Goal: Information Seeking & Learning: Learn about a topic

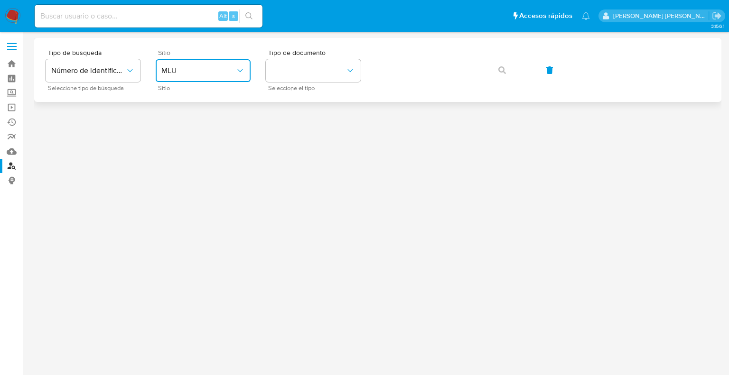
click at [176, 72] on span "MLU" at bounding box center [198, 70] width 74 height 9
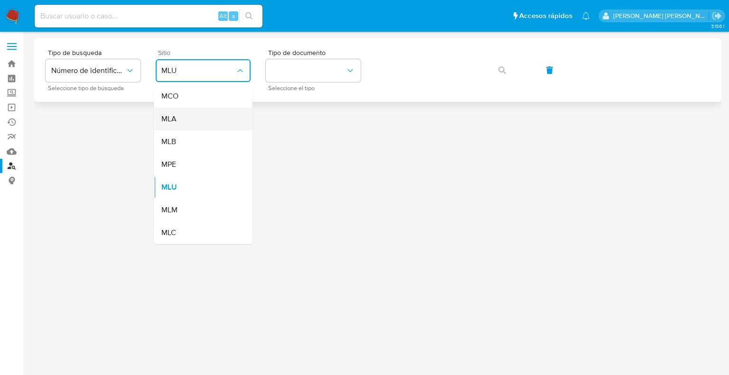
click at [175, 118] on span "MLA" at bounding box center [168, 118] width 15 height 9
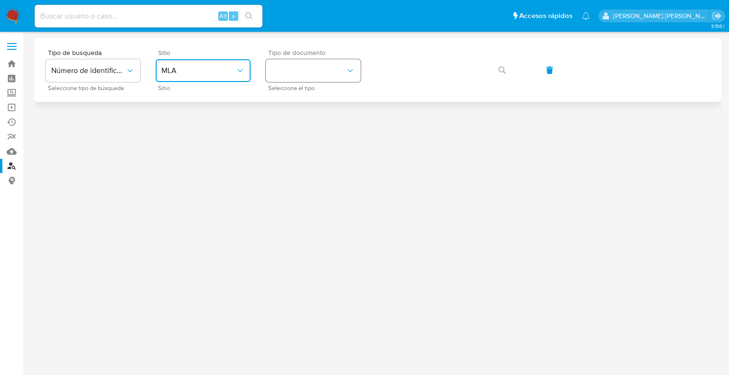
click at [307, 72] on button "identificationType" at bounding box center [313, 70] width 95 height 23
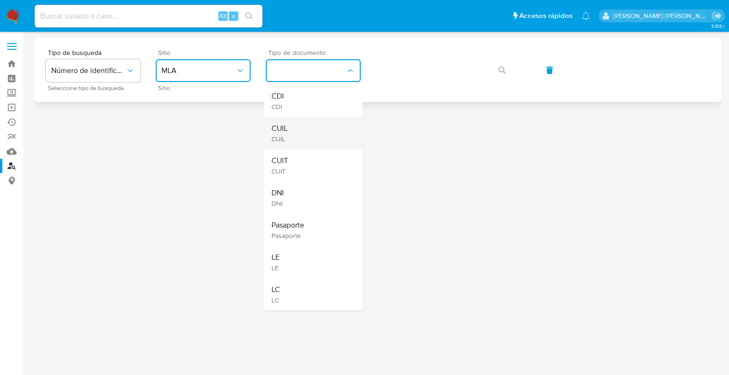
click at [291, 130] on div "CUIL CUIL" at bounding box center [310, 133] width 78 height 32
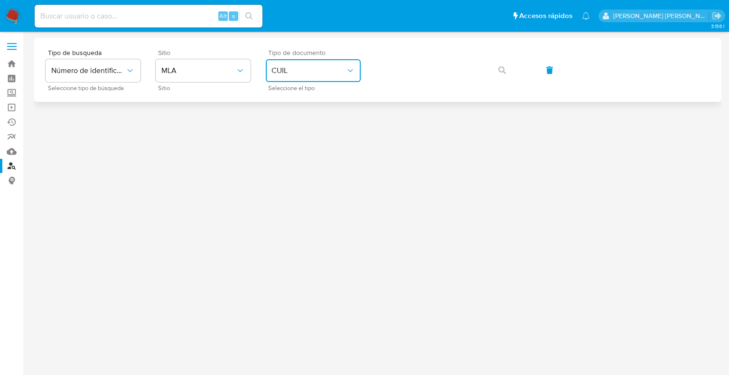
click at [295, 68] on span "CUIL" at bounding box center [308, 70] width 74 height 9
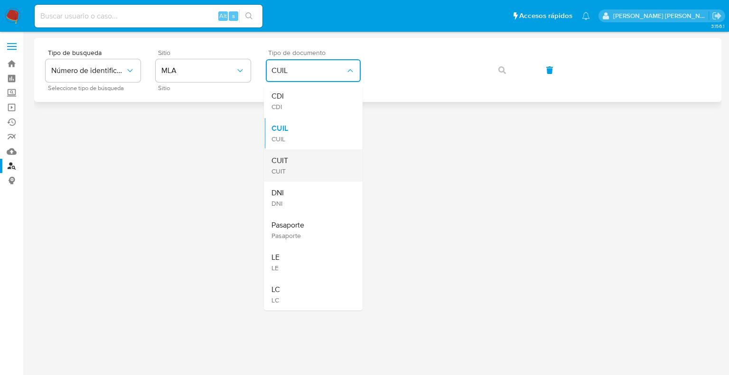
click at [282, 157] on span "CUIT" at bounding box center [279, 160] width 17 height 9
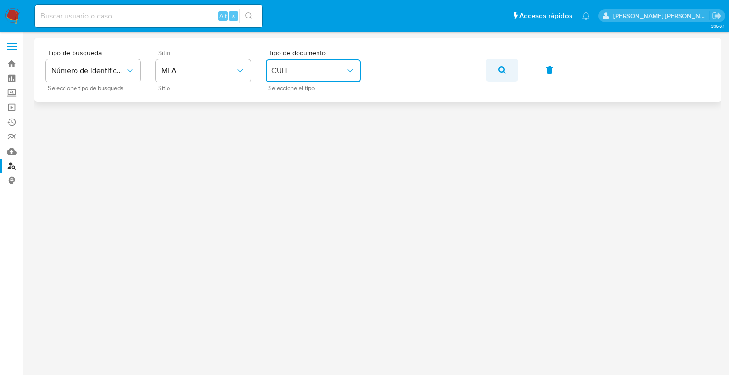
click at [506, 68] on button "button" at bounding box center [502, 70] width 32 height 23
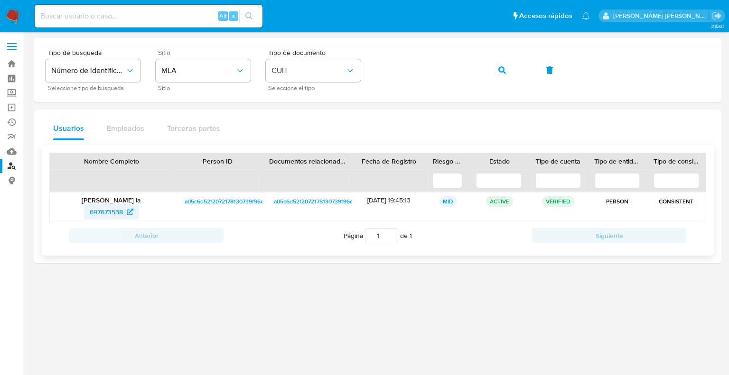
click at [110, 213] on span "697673538" at bounding box center [106, 211] width 33 height 15
click at [372, 67] on div "Tipo de busqueda Número de identificación Seleccione tipo de búsqueda Sitio MLA…" at bounding box center [378, 69] width 664 height 41
click at [502, 74] on span "button" at bounding box center [502, 70] width 8 height 21
click at [120, 216] on span "705860588" at bounding box center [106, 211] width 35 height 15
click at [499, 70] on icon "button" at bounding box center [502, 70] width 8 height 8
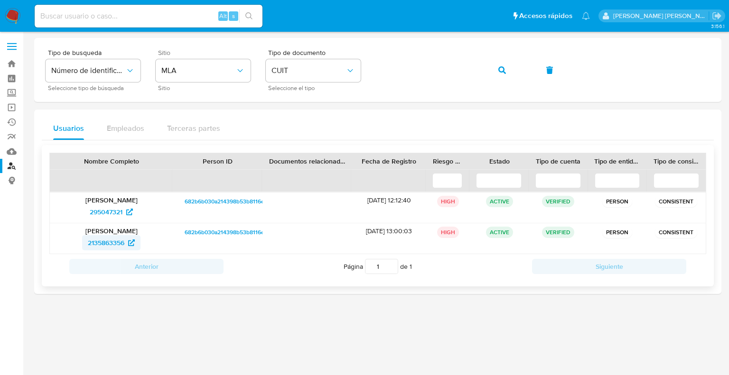
click at [112, 244] on span "2135863356" at bounding box center [106, 242] width 37 height 15
click at [502, 73] on icon "button" at bounding box center [502, 70] width 8 height 8
click at [109, 214] on span "416606361" at bounding box center [106, 211] width 32 height 15
click at [374, 72] on div "Tipo de busqueda Número de identificación Seleccione tipo de búsqueda Sitio MLA…" at bounding box center [378, 69] width 664 height 41
click at [511, 68] on button "button" at bounding box center [502, 70] width 32 height 23
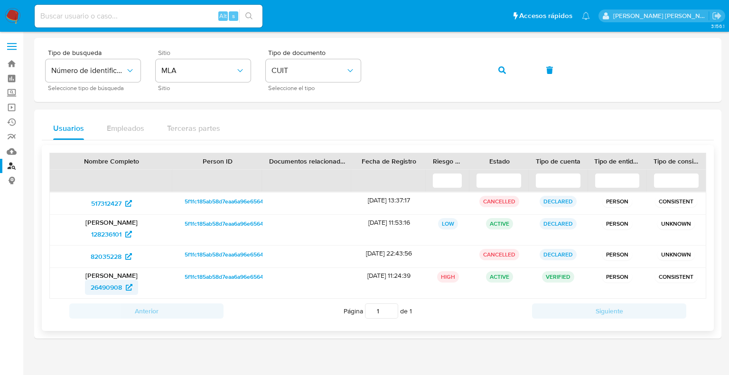
click at [103, 290] on span "26490908" at bounding box center [106, 287] width 31 height 15
click at [483, 72] on div "Tipo de busqueda Número de identificación Seleccione tipo de búsqueda Sitio MLA…" at bounding box center [378, 69] width 664 height 41
click at [501, 74] on span "button" at bounding box center [502, 70] width 8 height 21
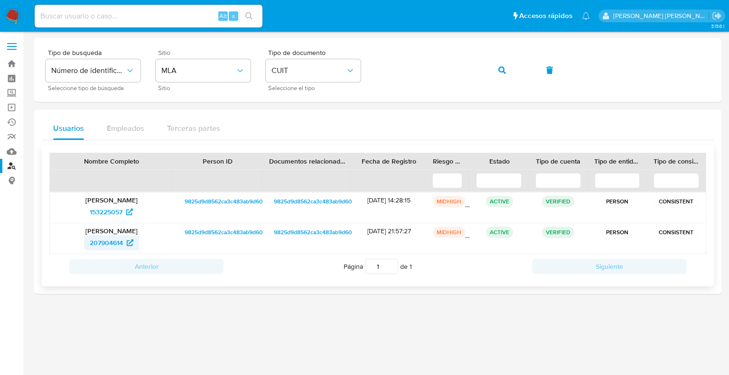
click at [106, 242] on span "207904614" at bounding box center [106, 242] width 33 height 15
click at [106, 210] on span "153225057" at bounding box center [106, 211] width 33 height 15
click at [502, 70] on icon "button" at bounding box center [502, 70] width 8 height 8
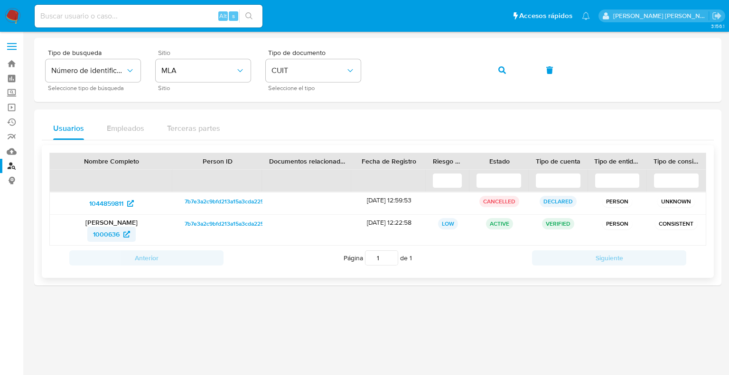
click at [119, 233] on span "1000636" at bounding box center [106, 234] width 27 height 15
click at [504, 67] on icon "button" at bounding box center [502, 70] width 8 height 8
click at [373, 72] on div "Tipo de busqueda Número de identificación Seleccione tipo de búsqueda Sitio MLA…" at bounding box center [378, 69] width 664 height 41
click at [501, 69] on icon "button" at bounding box center [502, 70] width 8 height 8
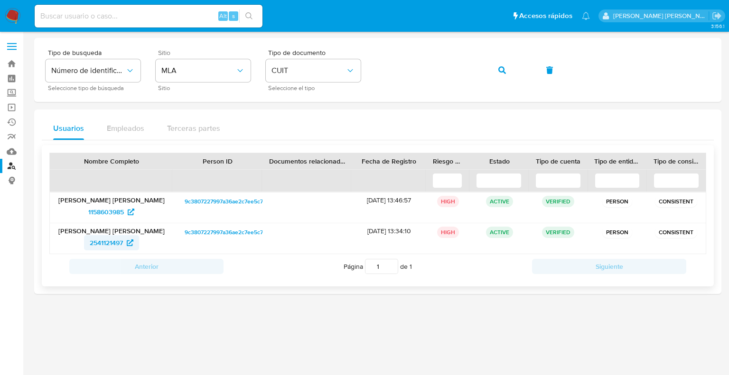
click at [114, 244] on span "2541121497" at bounding box center [106, 242] width 33 height 15
click at [105, 212] on span "1158603985" at bounding box center [106, 211] width 36 height 15
click at [504, 71] on icon "button" at bounding box center [502, 70] width 8 height 8
click at [102, 245] on span "2135863356" at bounding box center [106, 242] width 37 height 15
click at [506, 68] on button "button" at bounding box center [502, 70] width 32 height 23
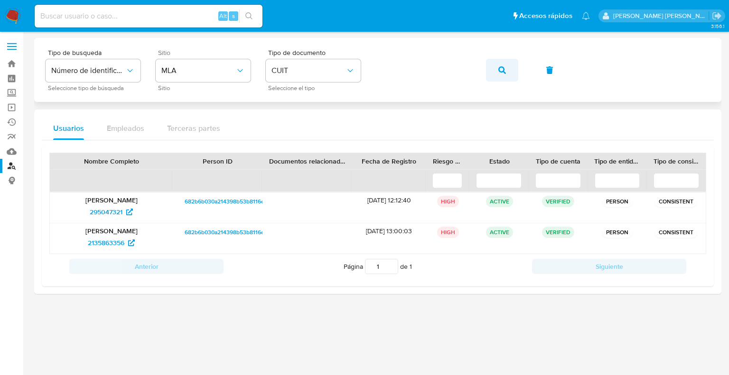
click at [497, 69] on button "button" at bounding box center [502, 70] width 32 height 23
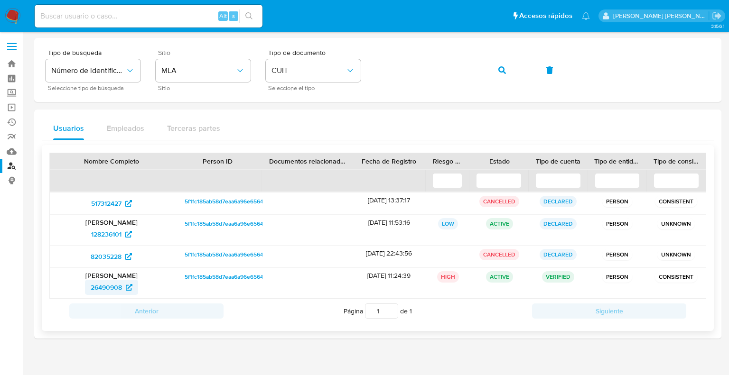
click at [108, 291] on span "26490908" at bounding box center [106, 287] width 31 height 15
click at [495, 73] on button "button" at bounding box center [502, 70] width 32 height 23
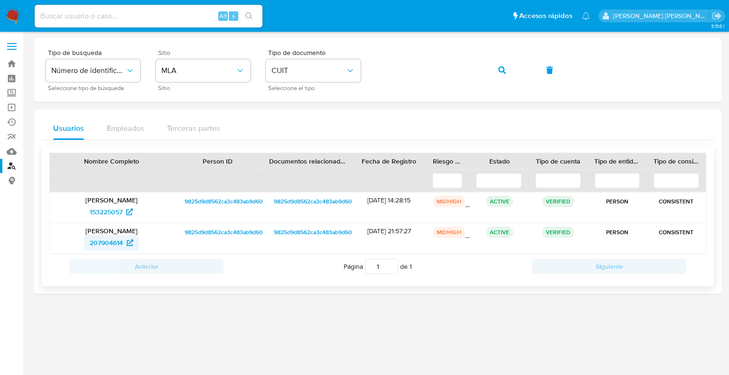
click at [109, 239] on span "207904614" at bounding box center [106, 242] width 33 height 15
click at [505, 74] on span "button" at bounding box center [502, 70] width 8 height 21
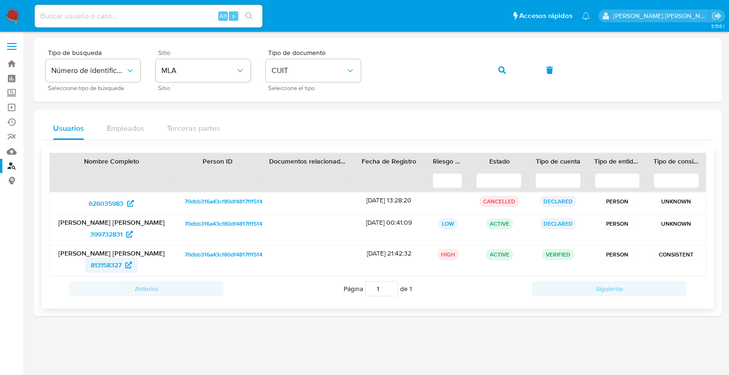
click at [102, 265] on span "813158327" at bounding box center [106, 265] width 31 height 15
click at [504, 70] on icon "button" at bounding box center [502, 70] width 8 height 8
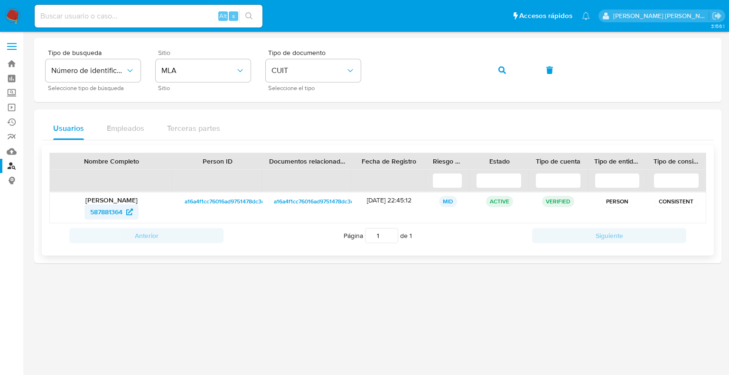
drag, startPoint x: 144, startPoint y: 216, endPoint x: 113, endPoint y: 211, distance: 31.2
click at [113, 211] on span "587881364" at bounding box center [106, 211] width 32 height 15
click at [501, 69] on icon "button" at bounding box center [502, 70] width 8 height 8
click at [112, 214] on span "437593558" at bounding box center [106, 211] width 34 height 15
click at [499, 71] on icon "button" at bounding box center [502, 70] width 8 height 8
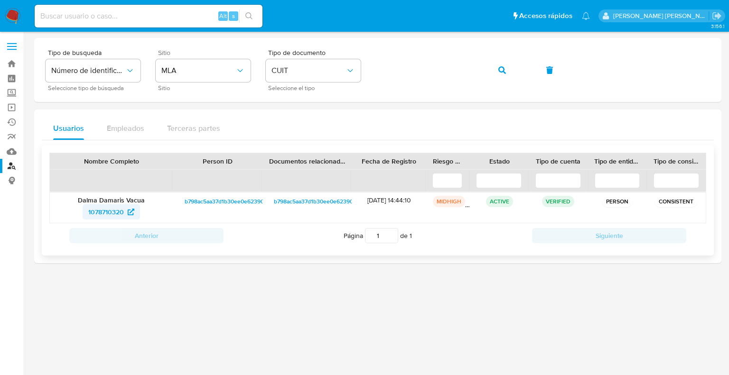
click at [107, 214] on span "1078710320" at bounding box center [106, 211] width 36 height 15
click at [497, 66] on button "button" at bounding box center [502, 70] width 32 height 23
click at [108, 210] on span "1051768948" at bounding box center [106, 211] width 35 height 15
click at [503, 70] on icon "button" at bounding box center [502, 70] width 8 height 8
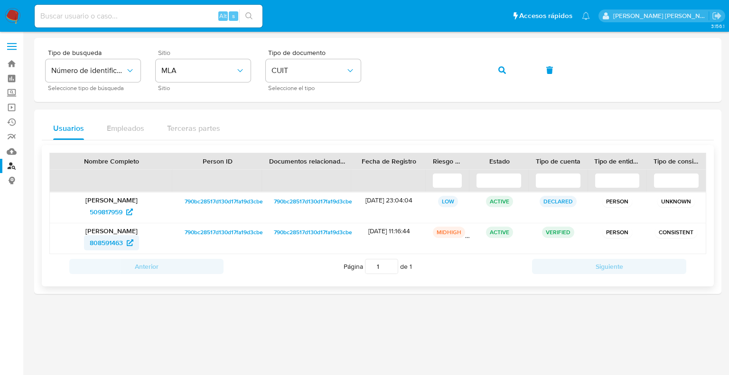
click at [119, 243] on span "808591463" at bounding box center [106, 242] width 33 height 15
click at [496, 72] on button "button" at bounding box center [502, 70] width 32 height 23
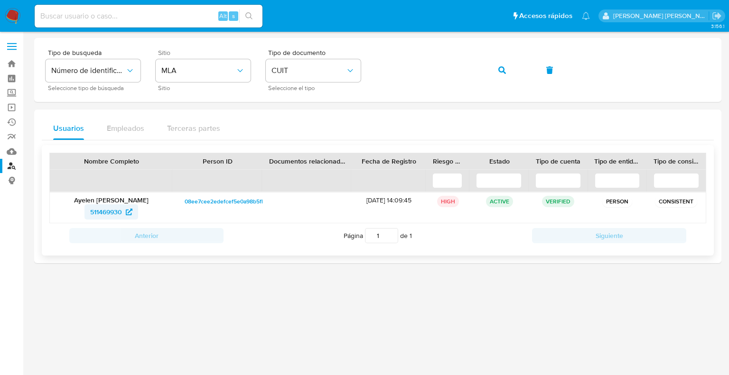
click at [93, 214] on span "511469930" at bounding box center [106, 211] width 32 height 15
click at [502, 72] on icon "button" at bounding box center [502, 70] width 8 height 8
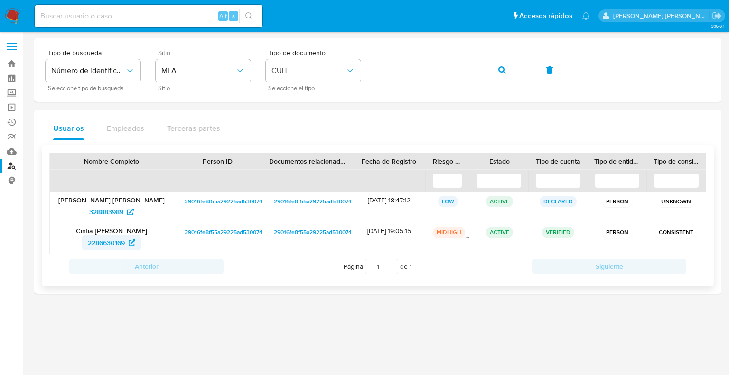
click at [106, 244] on span "2286630169" at bounding box center [106, 242] width 37 height 15
click at [501, 70] on icon "button" at bounding box center [502, 70] width 8 height 8
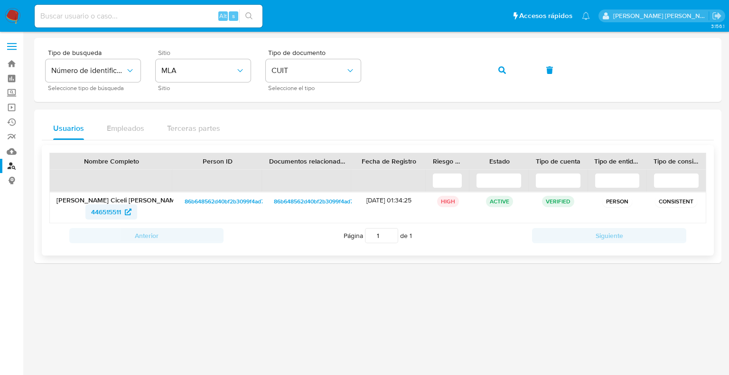
click at [108, 211] on span "446515511" at bounding box center [106, 211] width 30 height 15
click at [503, 68] on icon "button" at bounding box center [502, 70] width 8 height 8
click at [95, 211] on span "152128705" at bounding box center [106, 211] width 31 height 15
drag, startPoint x: 72, startPoint y: 213, endPoint x: 121, endPoint y: 216, distance: 48.5
click at [121, 216] on div "152128705" at bounding box center [111, 211] width 110 height 15
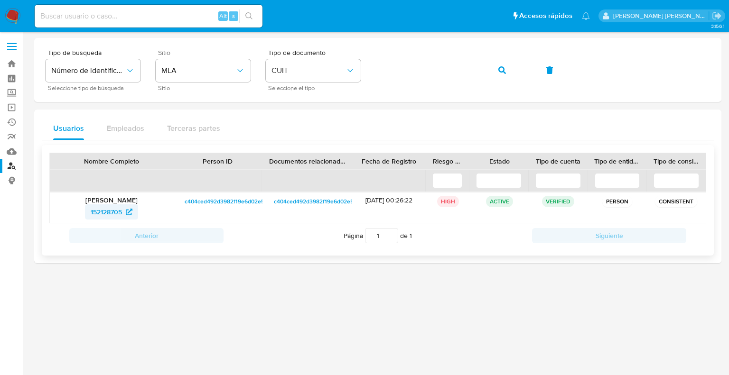
click at [104, 208] on span "152128705" at bounding box center [106, 211] width 31 height 15
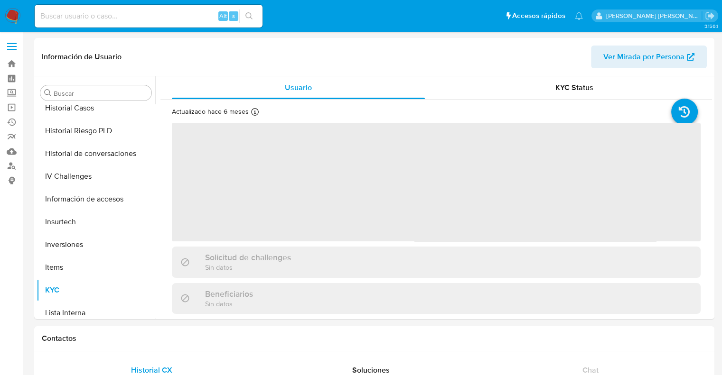
scroll to position [446, 0]
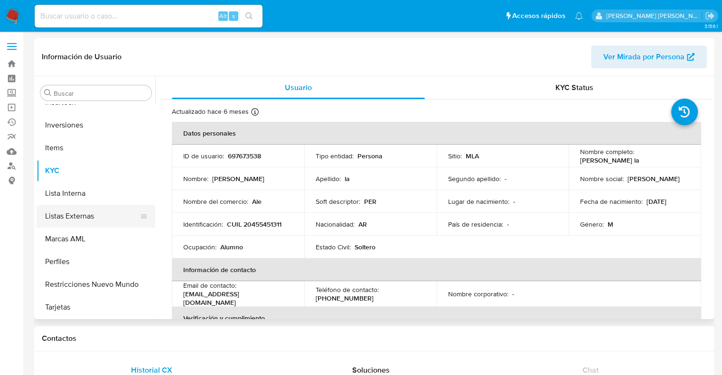
select select "10"
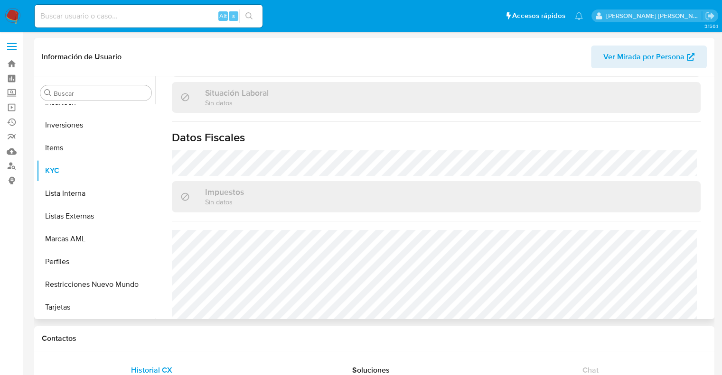
scroll to position [508, 0]
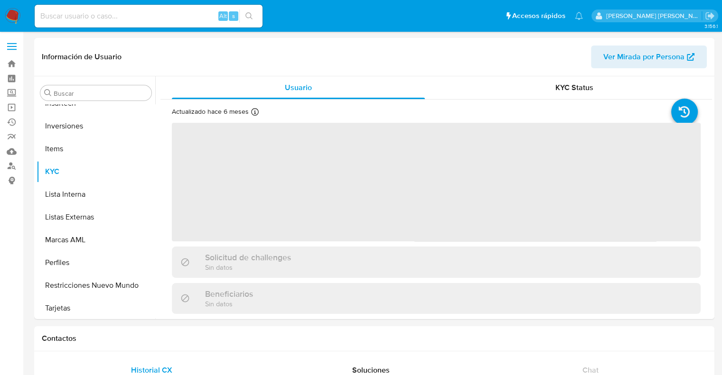
scroll to position [446, 0]
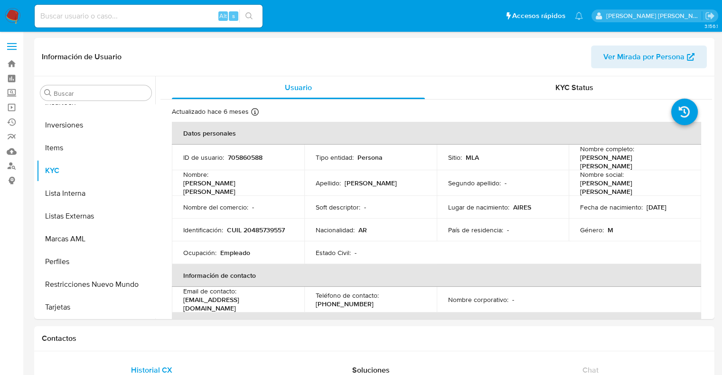
select select "10"
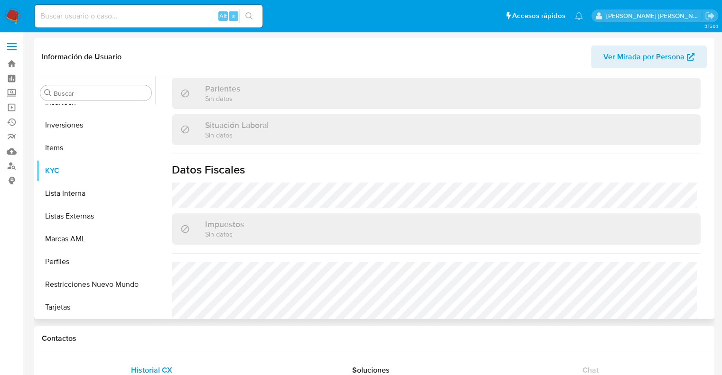
scroll to position [508, 0]
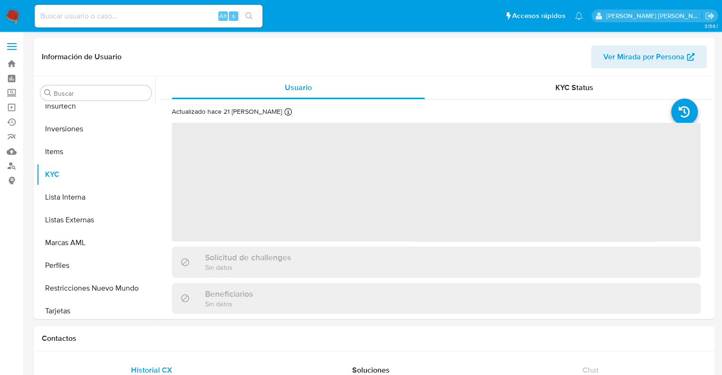
scroll to position [446, 0]
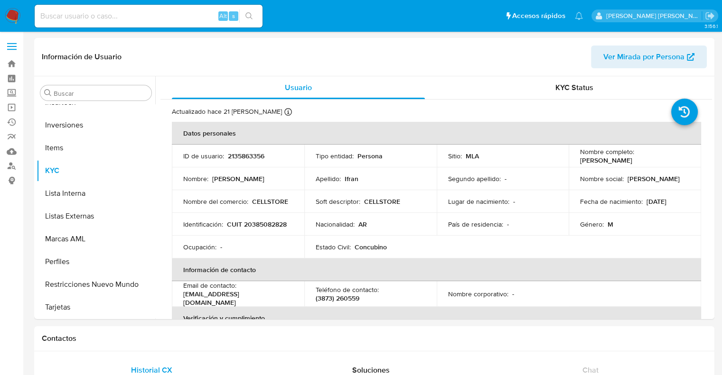
select select "10"
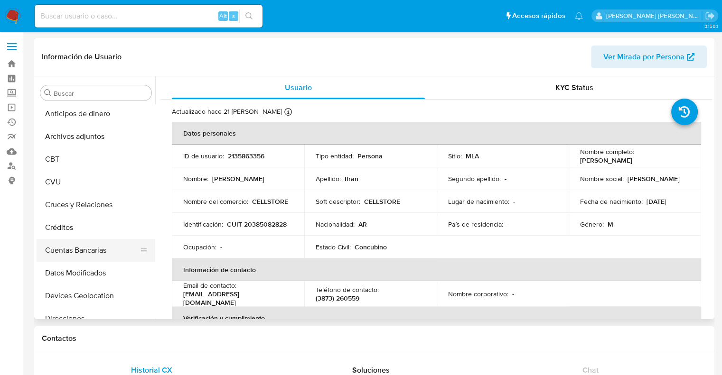
scroll to position [0, 0]
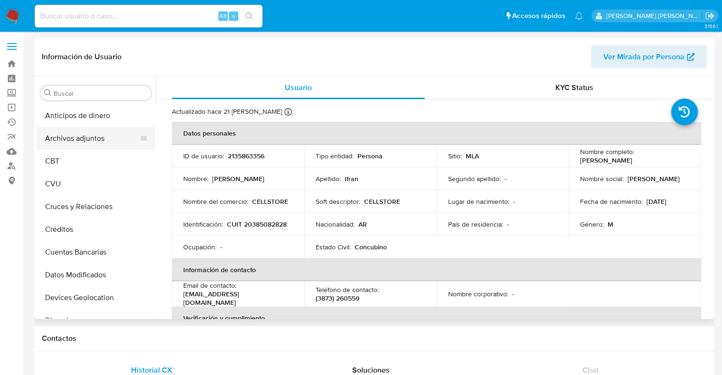
click at [84, 138] on button "Archivos adjuntos" at bounding box center [92, 138] width 111 height 23
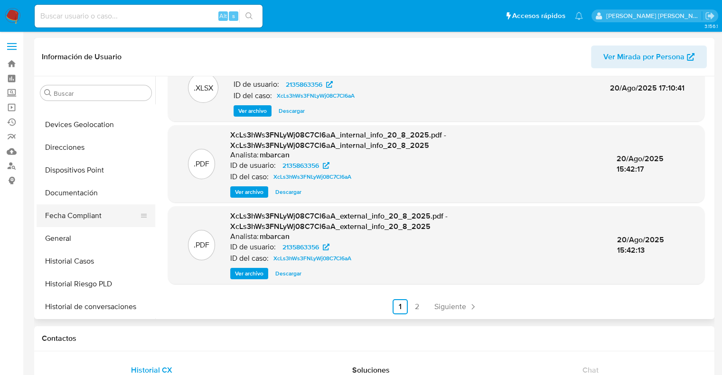
scroll to position [190, 0]
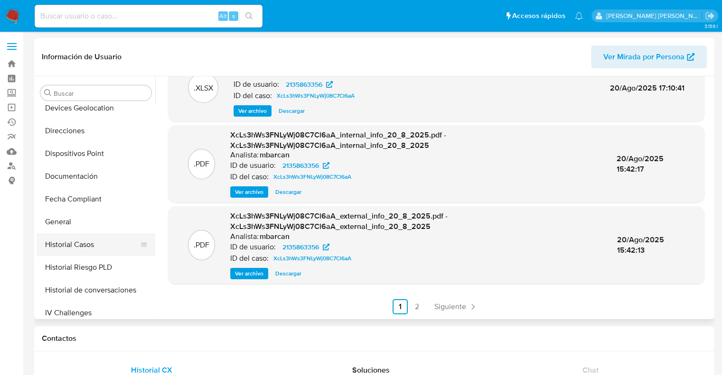
click at [72, 245] on button "Historial Casos" at bounding box center [92, 244] width 111 height 23
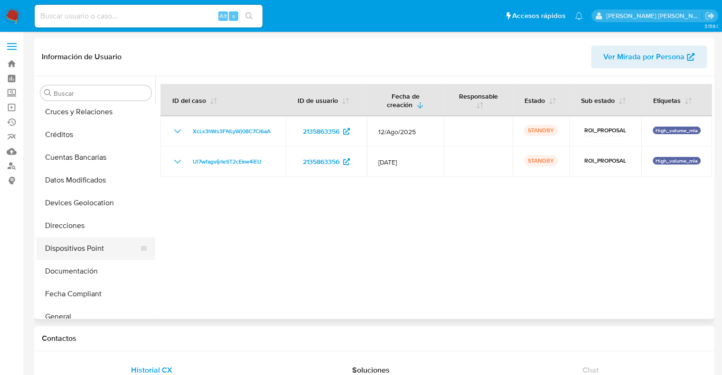
scroll to position [142, 0]
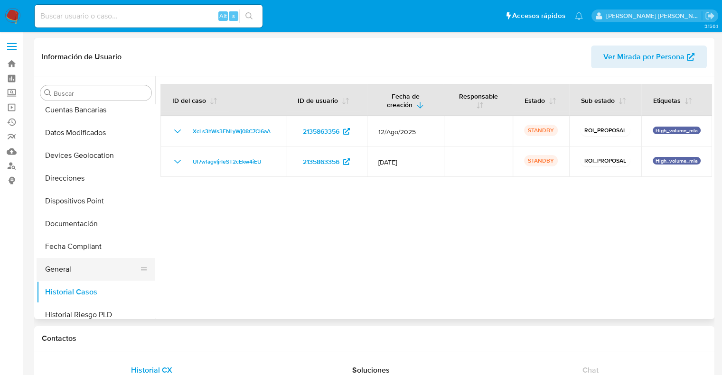
click at [67, 269] on button "General" at bounding box center [92, 269] width 111 height 23
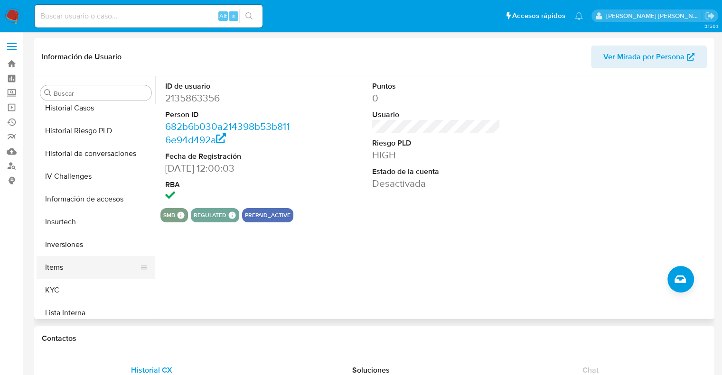
scroll to position [332, 0]
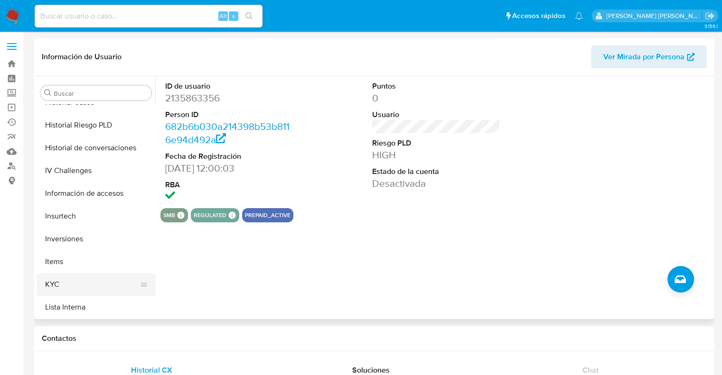
click at [62, 279] on button "KYC" at bounding box center [92, 284] width 111 height 23
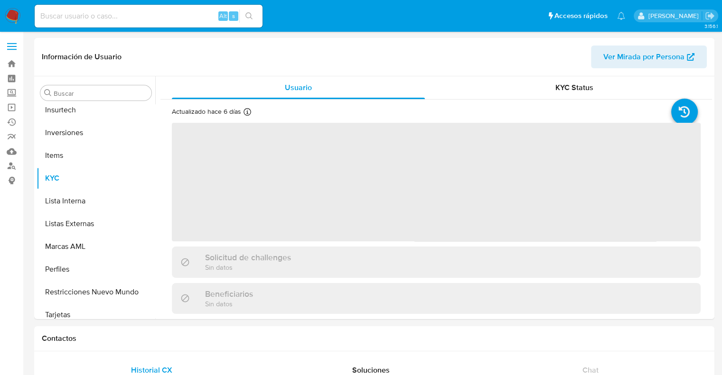
scroll to position [446, 0]
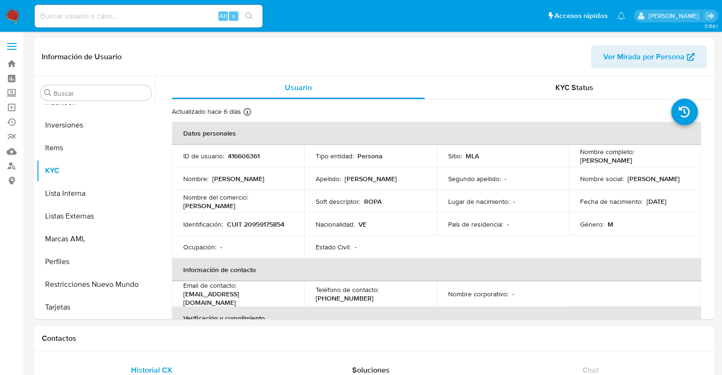
select select "10"
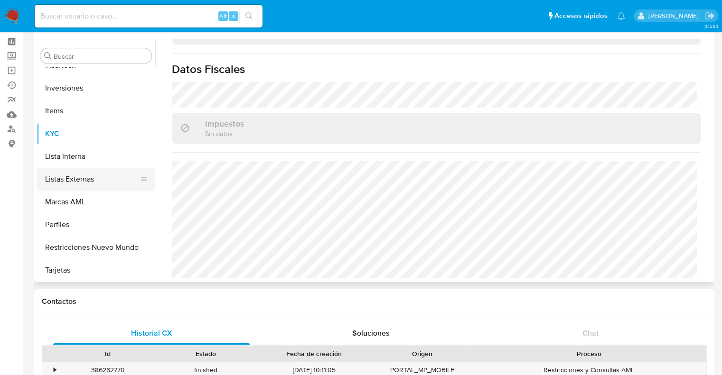
scroll to position [47, 0]
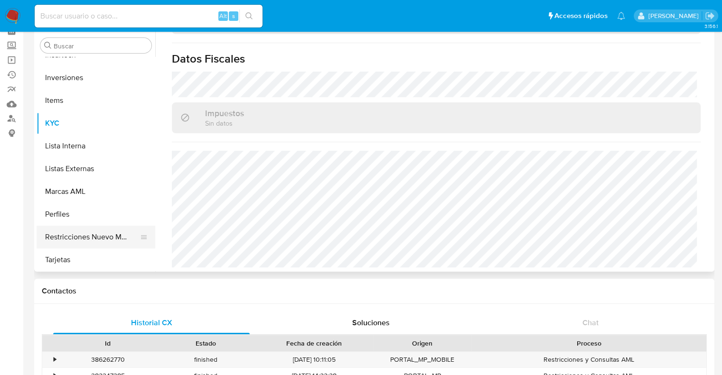
click at [81, 242] on button "Restricciones Nuevo Mundo" at bounding box center [92, 237] width 111 height 23
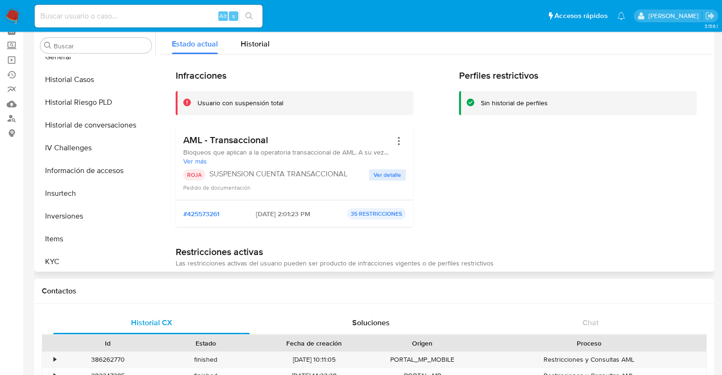
scroll to position [304, 0]
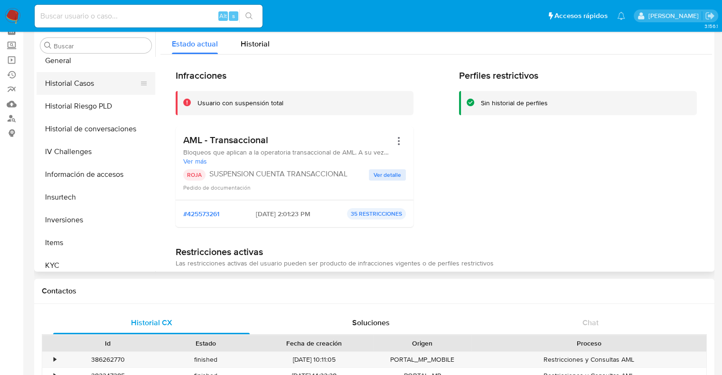
click at [87, 85] on button "Historial Casos" at bounding box center [92, 83] width 111 height 23
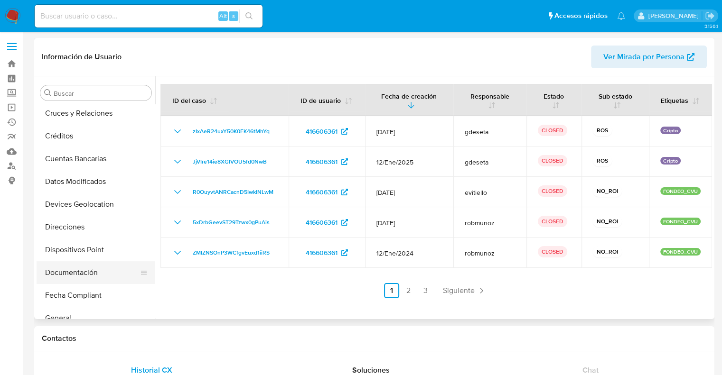
scroll to position [142, 0]
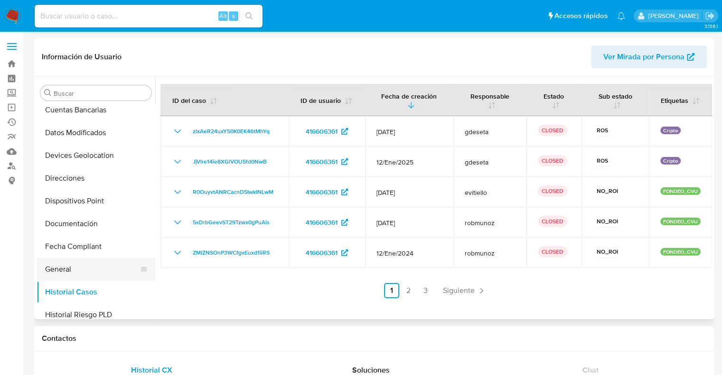
click at [62, 266] on button "General" at bounding box center [92, 269] width 111 height 23
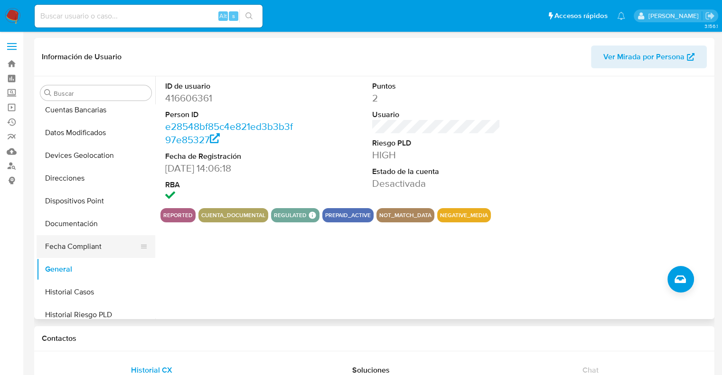
scroll to position [190, 0]
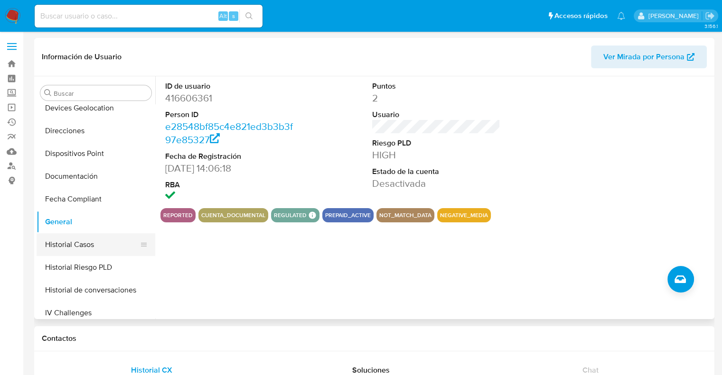
click at [68, 251] on button "Historial Casos" at bounding box center [92, 244] width 111 height 23
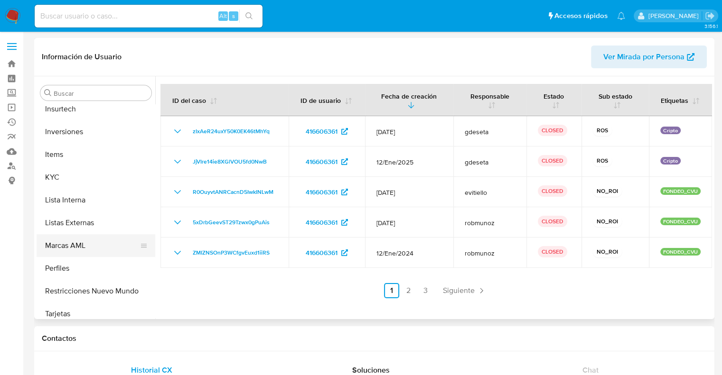
scroll to position [446, 0]
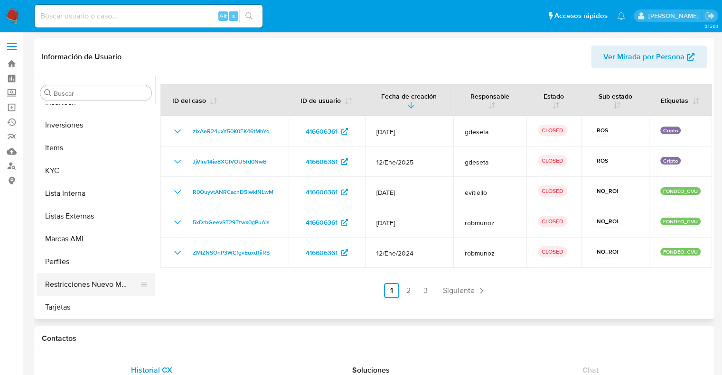
click at [98, 287] on button "Restricciones Nuevo Mundo" at bounding box center [92, 284] width 111 height 23
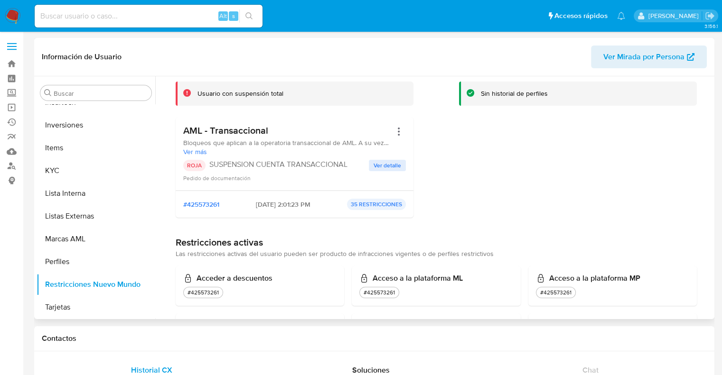
scroll to position [47, 0]
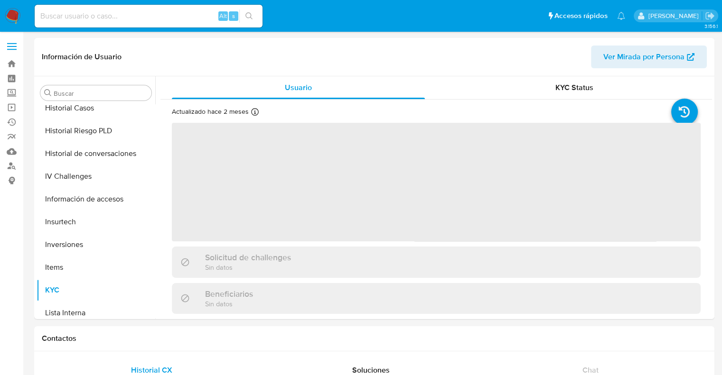
scroll to position [446, 0]
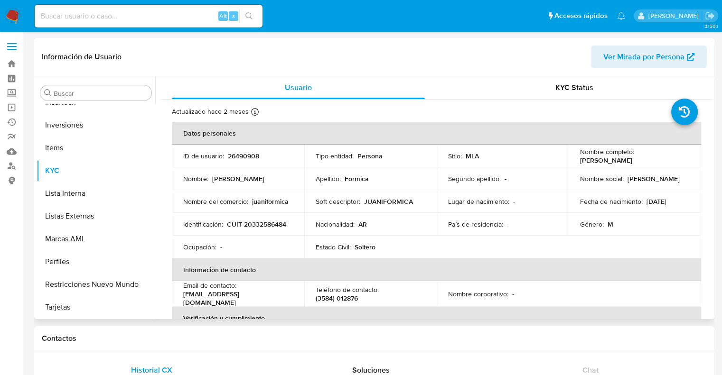
select select "10"
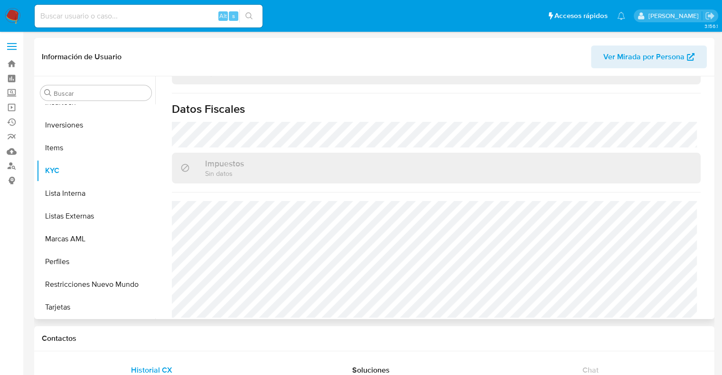
scroll to position [523, 0]
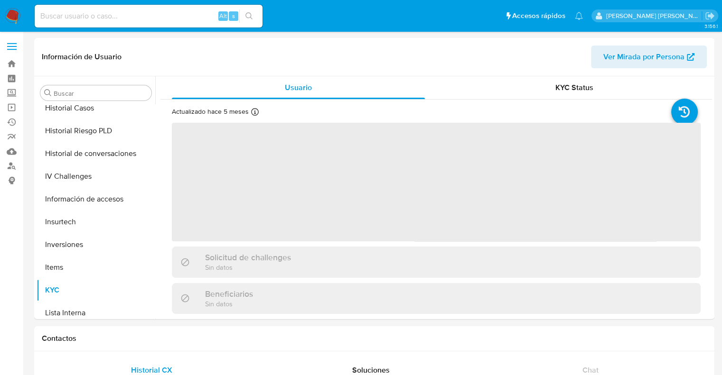
scroll to position [446, 0]
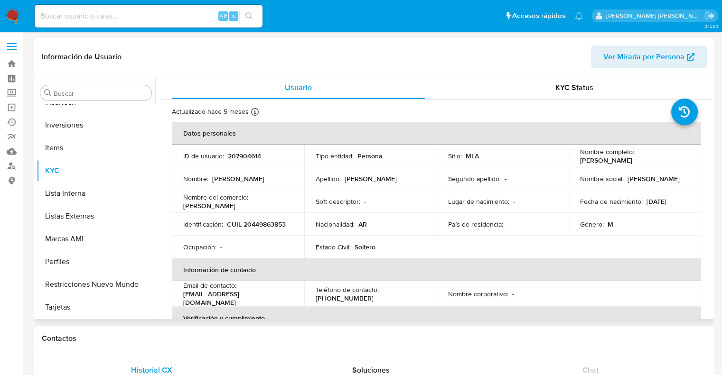
select select "10"
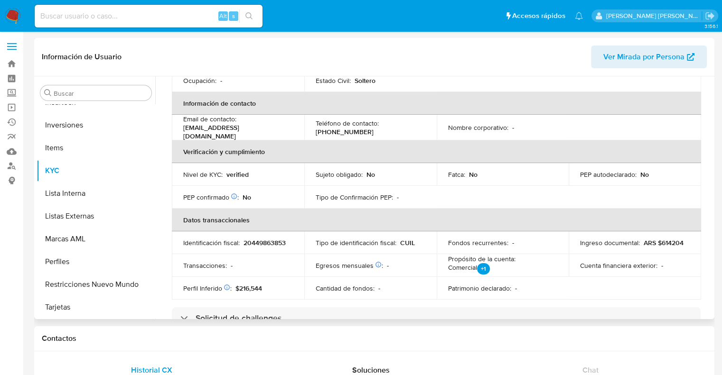
scroll to position [0, 0]
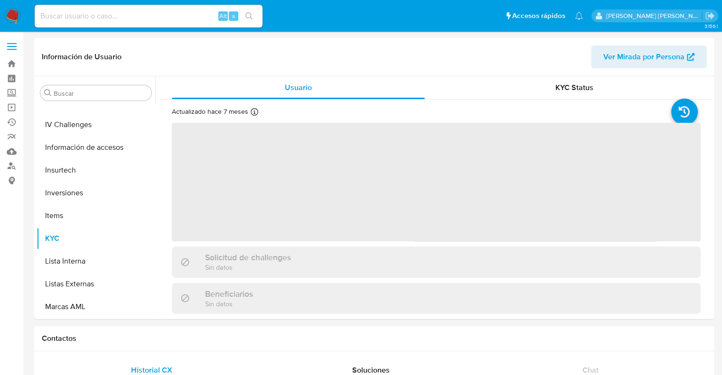
scroll to position [446, 0]
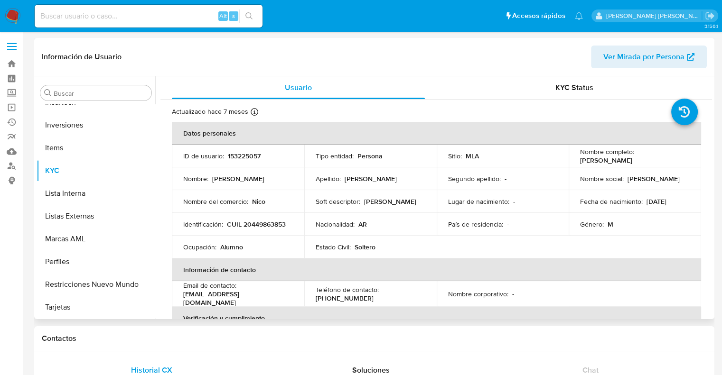
select select "10"
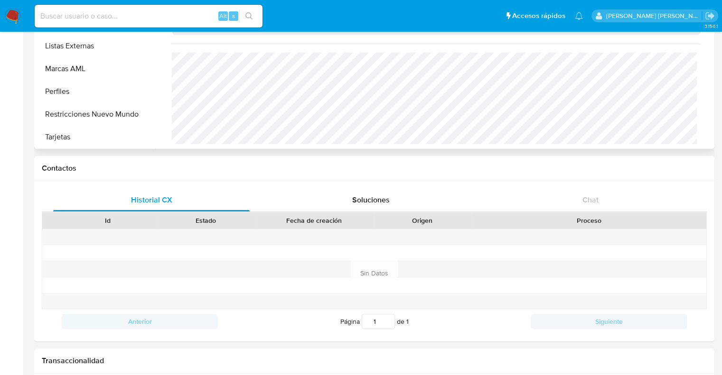
scroll to position [190, 0]
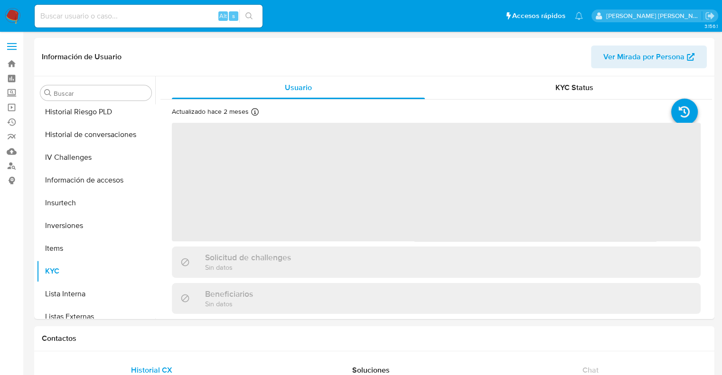
scroll to position [446, 0]
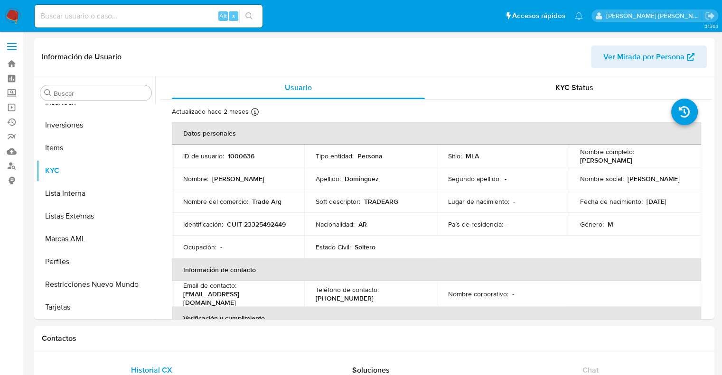
select select "10"
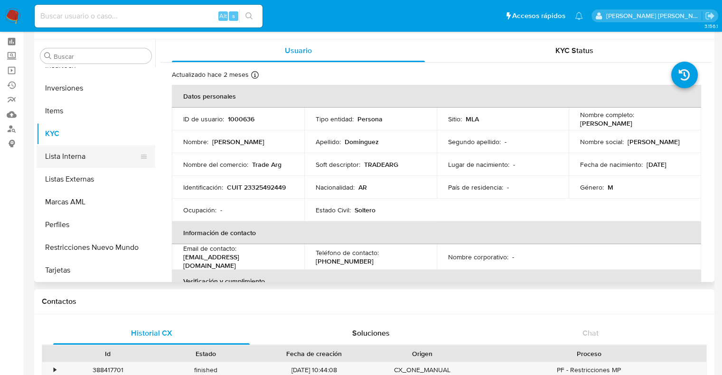
scroll to position [95, 0]
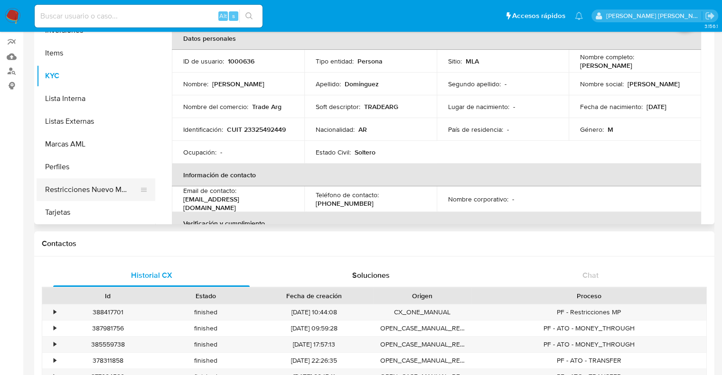
click at [81, 190] on button "Restricciones Nuevo Mundo" at bounding box center [92, 189] width 111 height 23
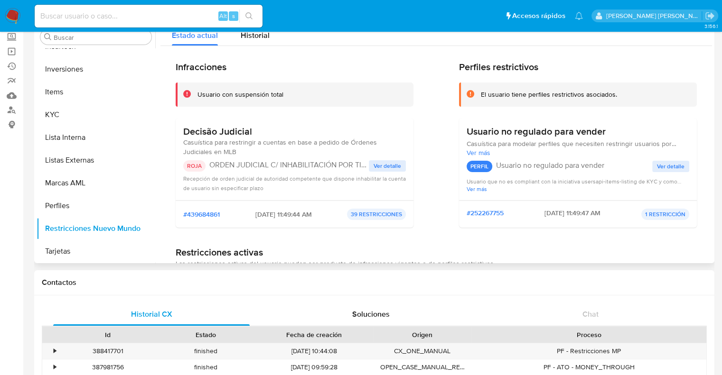
scroll to position [0, 0]
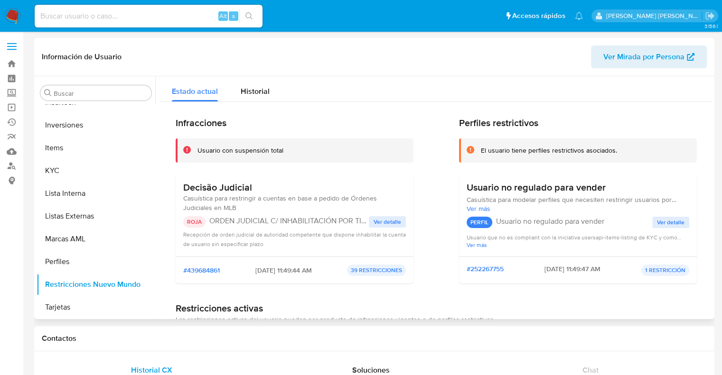
click at [383, 222] on span "Ver detalle" at bounding box center [387, 221] width 28 height 9
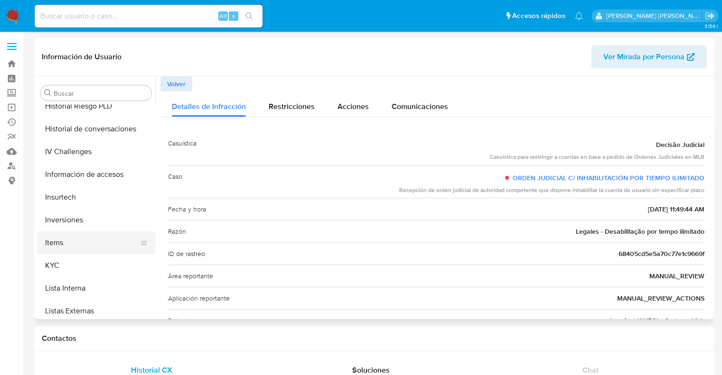
scroll to position [351, 0]
click at [50, 266] on button "KYC" at bounding box center [92, 265] width 111 height 23
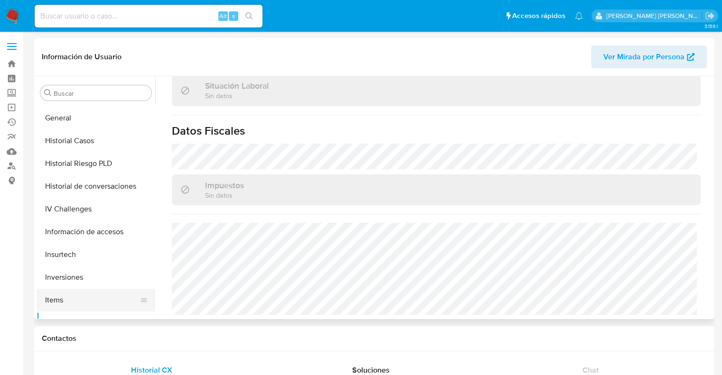
scroll to position [256, 0]
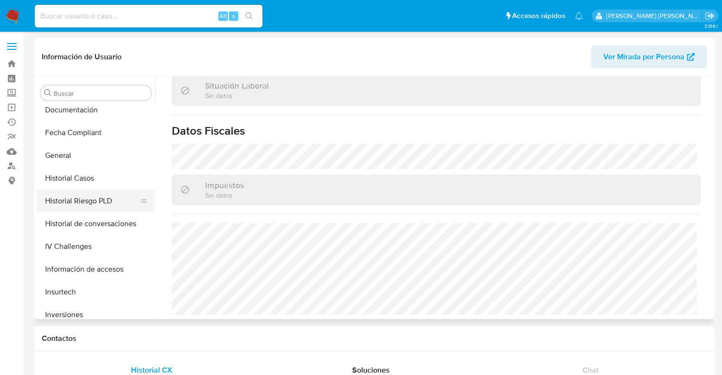
click at [89, 202] on button "Historial Riesgo PLD" at bounding box center [92, 201] width 111 height 23
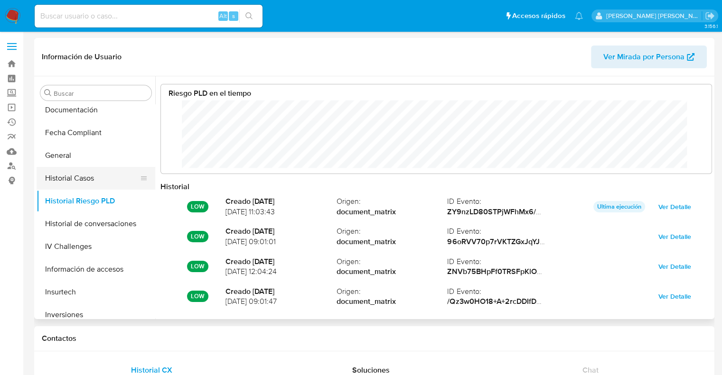
scroll to position [71, 531]
click at [87, 179] on button "Historial Casos" at bounding box center [92, 178] width 111 height 23
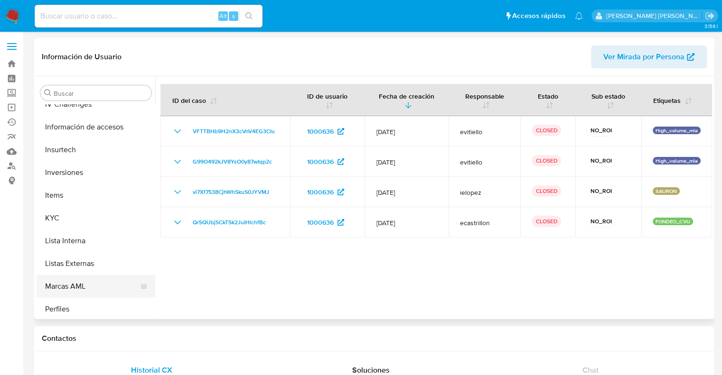
scroll to position [446, 0]
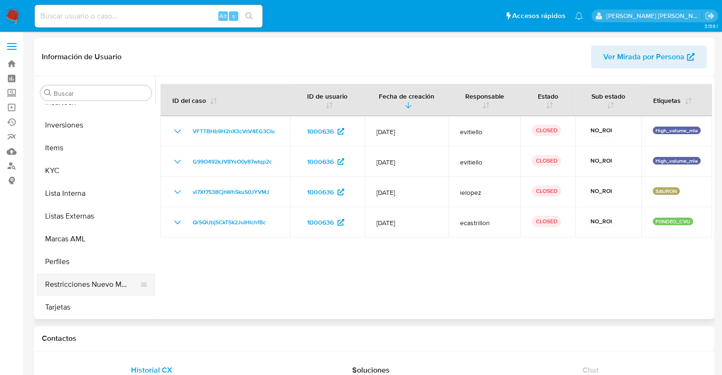
click at [71, 289] on button "Restricciones Nuevo Mundo" at bounding box center [92, 284] width 111 height 23
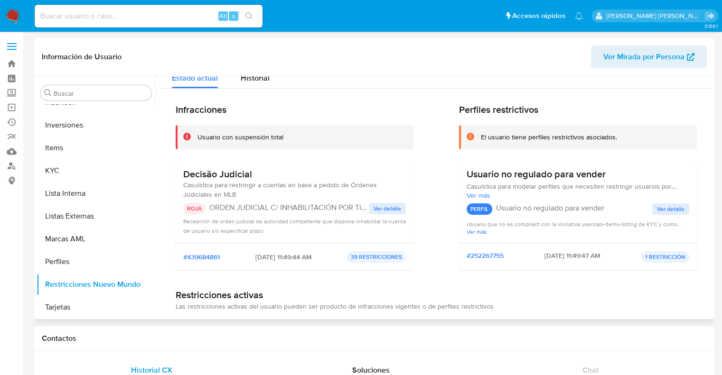
scroll to position [0, 0]
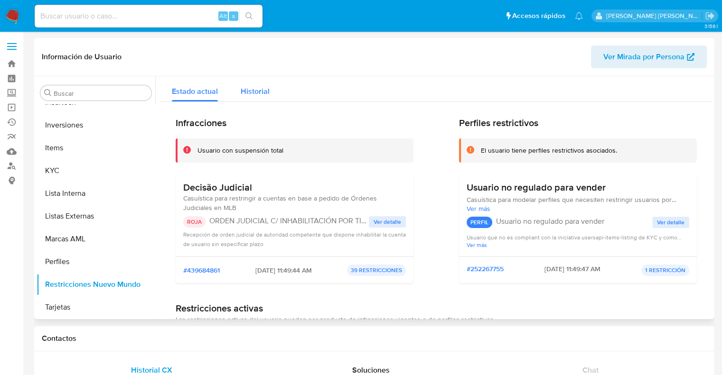
click at [265, 94] on span "Historial" at bounding box center [255, 91] width 29 height 11
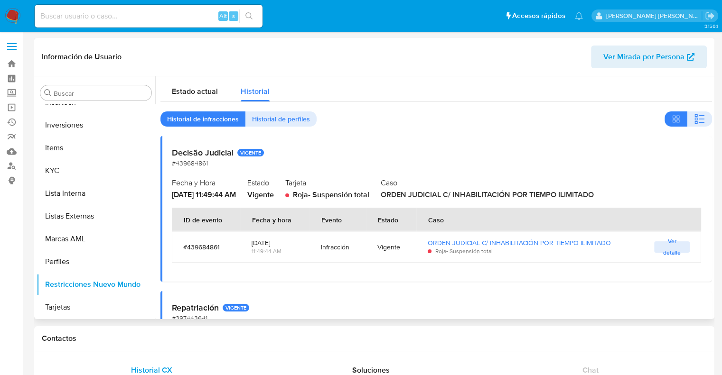
drag, startPoint x: 315, startPoint y: 196, endPoint x: 626, endPoint y: 197, distance: 311.2
click at [626, 197] on div "Fecha y Hora [DATE] 11:49:44 AM Estado Vigente Tarjeta Roja - Suspensión total …" at bounding box center [436, 188] width 529 height 25
click at [422, 199] on span "ORDEN JUDICIAL C/ INHABILITACIÓN POR TIEMPO ILIMITADO" at bounding box center [487, 194] width 213 height 11
drag, startPoint x: 404, startPoint y: 195, endPoint x: 605, endPoint y: 194, distance: 200.7
click at [622, 195] on div "Fecha y Hora [DATE] 11:49:44 AM Estado Vigente Tarjeta Roja - Suspensión total …" at bounding box center [436, 188] width 529 height 25
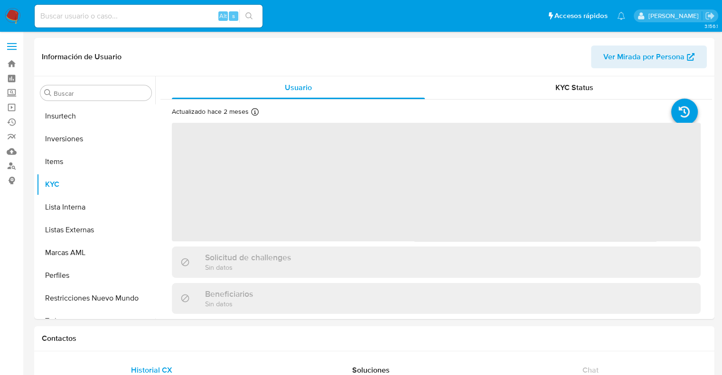
scroll to position [446, 0]
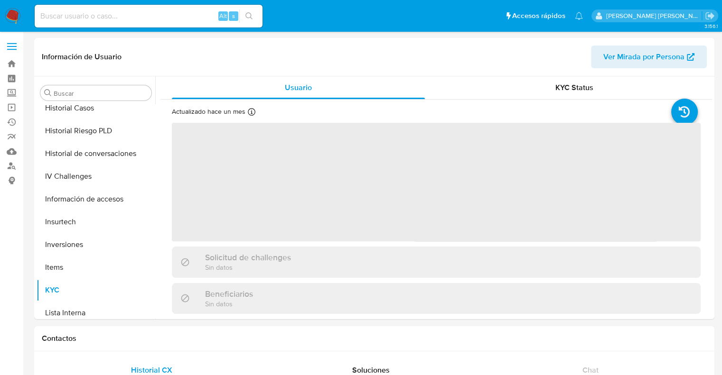
scroll to position [446, 0]
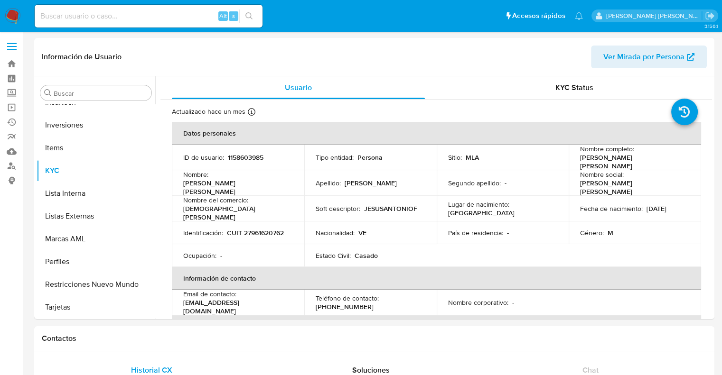
select select "10"
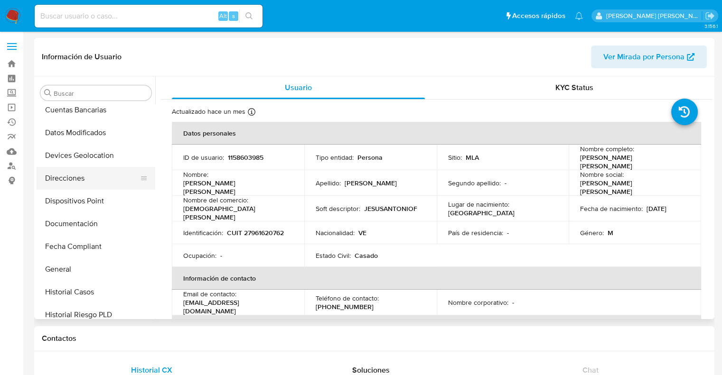
scroll to position [190, 0]
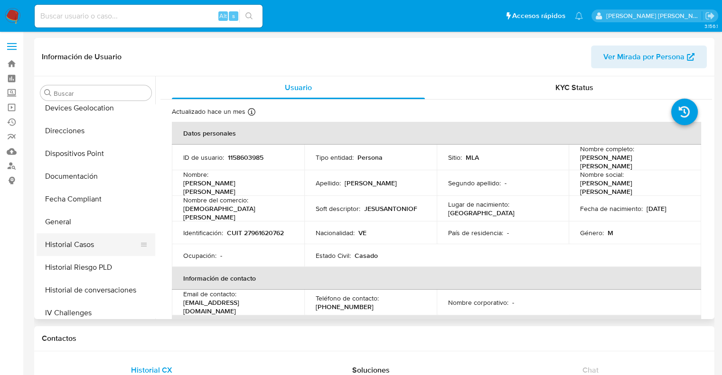
click at [72, 246] on button "Historial Casos" at bounding box center [92, 244] width 111 height 23
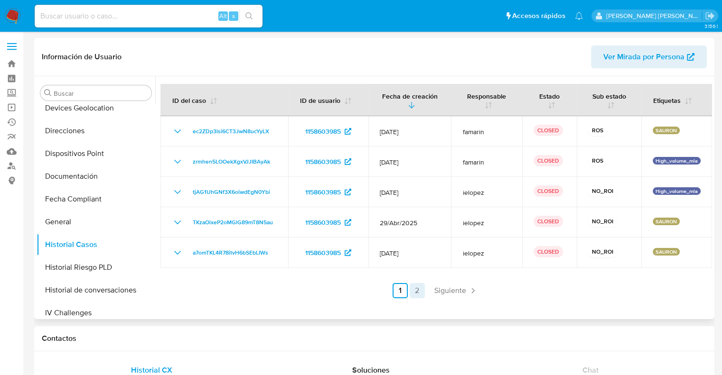
click at [417, 295] on link "2" at bounding box center [416, 290] width 15 height 15
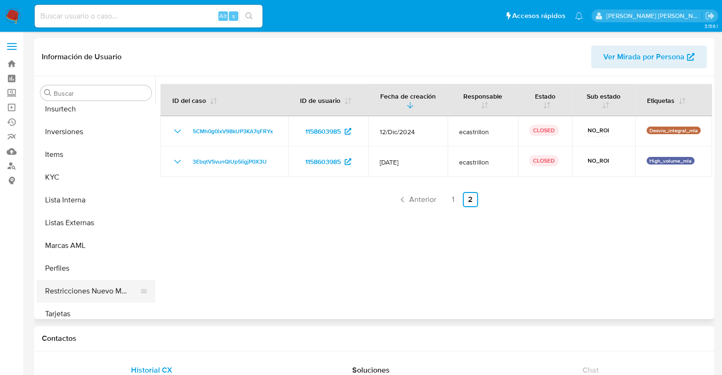
scroll to position [446, 0]
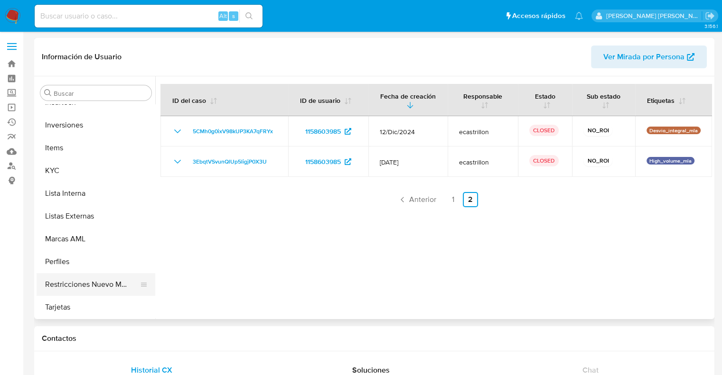
click at [76, 287] on button "Restricciones Nuevo Mundo" at bounding box center [92, 284] width 111 height 23
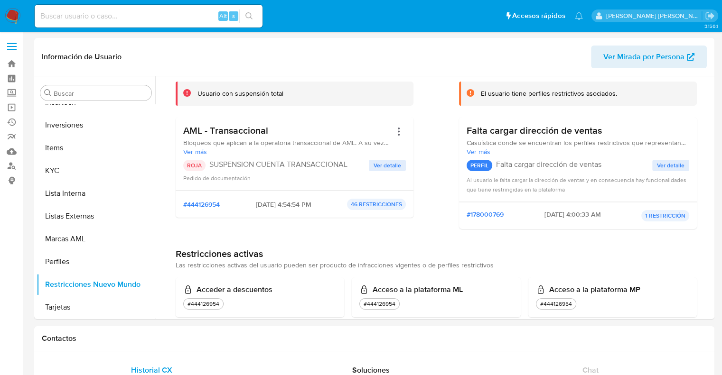
scroll to position [0, 0]
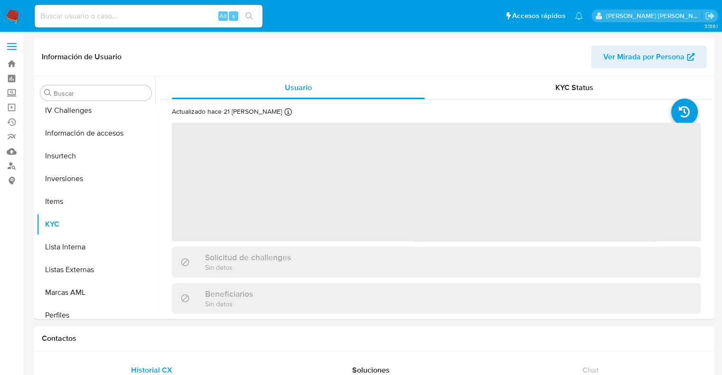
scroll to position [446, 0]
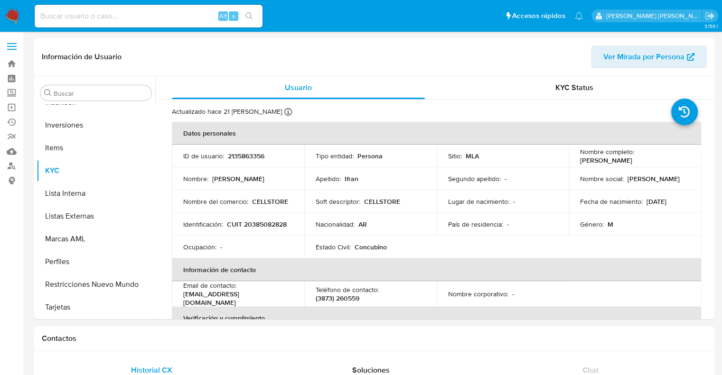
select select "10"
click at [634, 56] on span "Ver Mirada por Persona" at bounding box center [643, 57] width 81 height 23
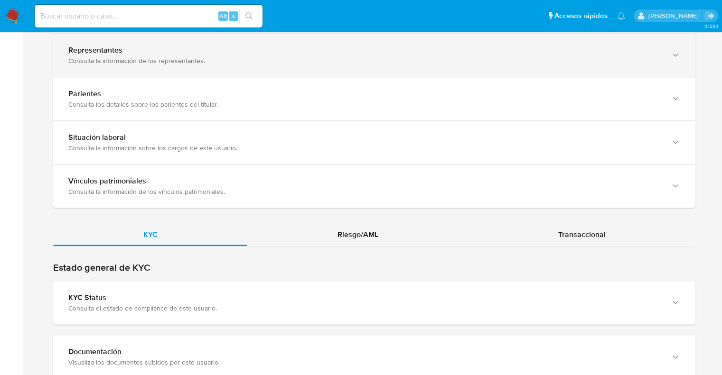
scroll to position [712, 0]
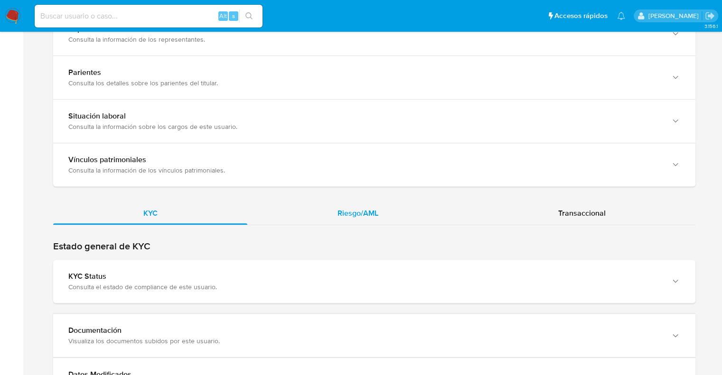
click at [371, 218] on div "Riesgo/AML" at bounding box center [357, 213] width 221 height 23
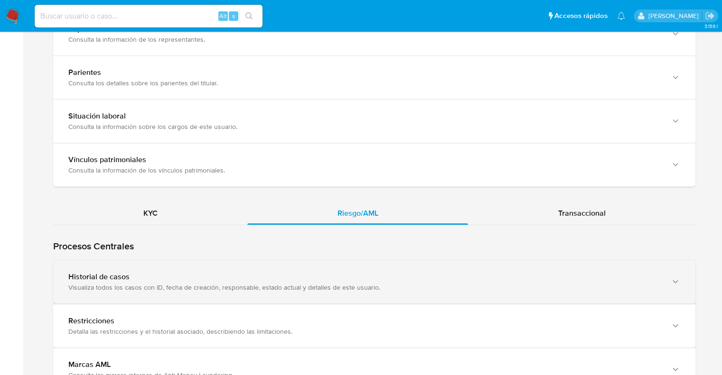
click at [135, 273] on div "Historial de casos" at bounding box center [364, 276] width 593 height 9
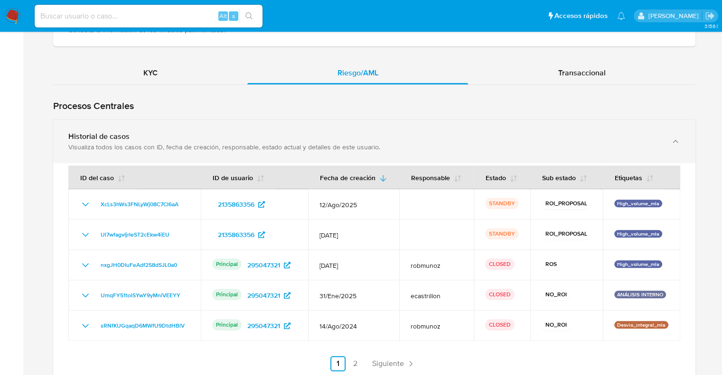
scroll to position [854, 0]
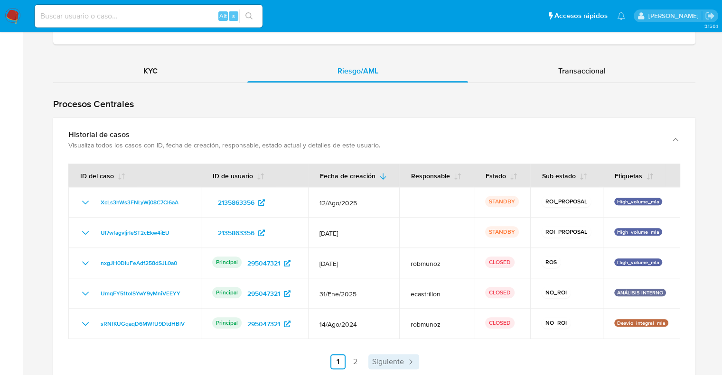
click at [401, 358] on span "Siguiente" at bounding box center [388, 362] width 32 height 8
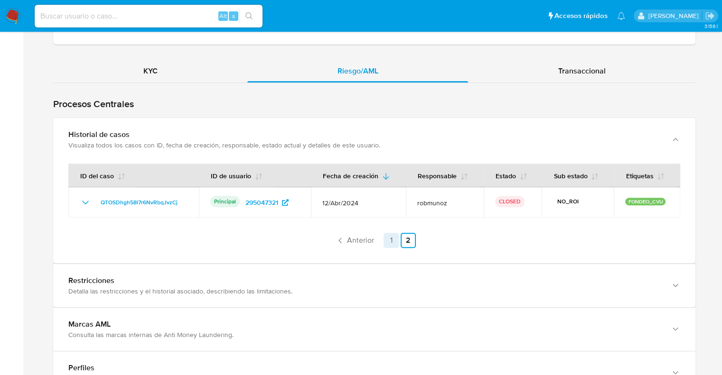
click at [387, 239] on link "1" at bounding box center [390, 240] width 15 height 15
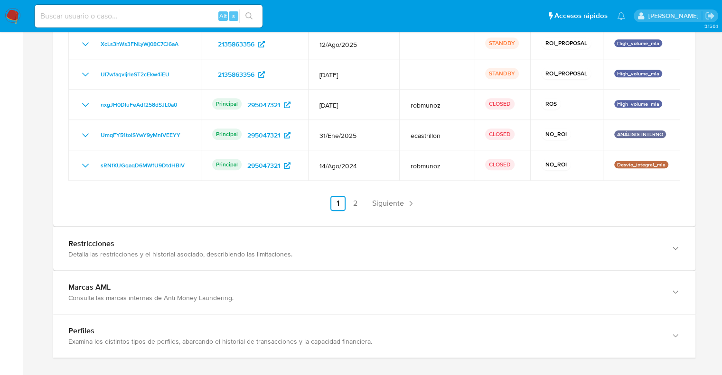
scroll to position [1044, 0]
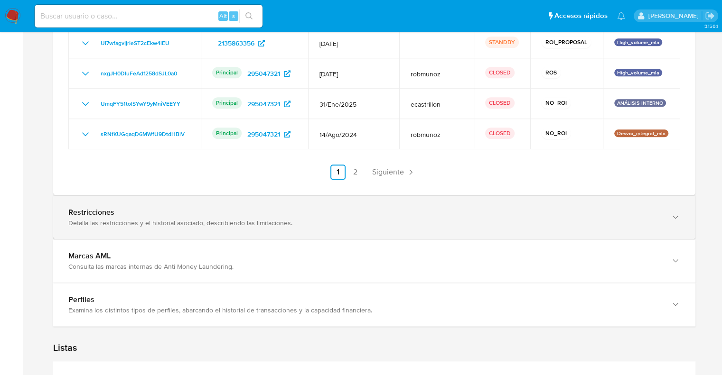
click at [151, 225] on div "Detalla las restricciones y el historial asociado, describiendo las limitacione…" at bounding box center [364, 223] width 593 height 9
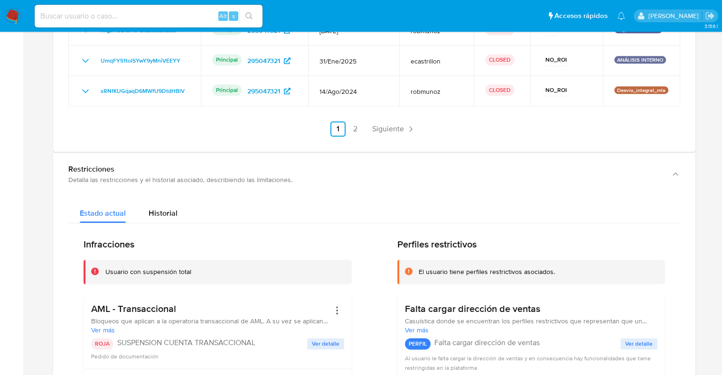
scroll to position [1139, 0]
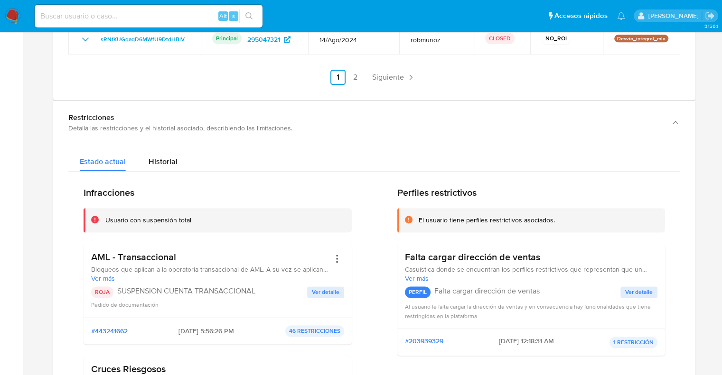
drag, startPoint x: 90, startPoint y: 258, endPoint x: 181, endPoint y: 258, distance: 90.6
click at [181, 258] on div "AML - Transaccional Bloqueos que aplican a la operatoria transaccional de AML. …" at bounding box center [218, 281] width 268 height 74
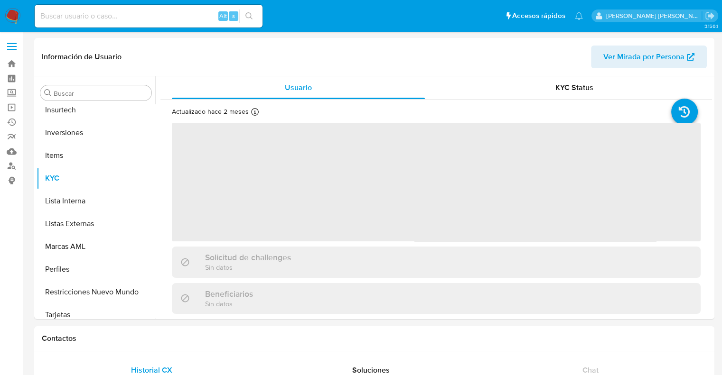
scroll to position [446, 0]
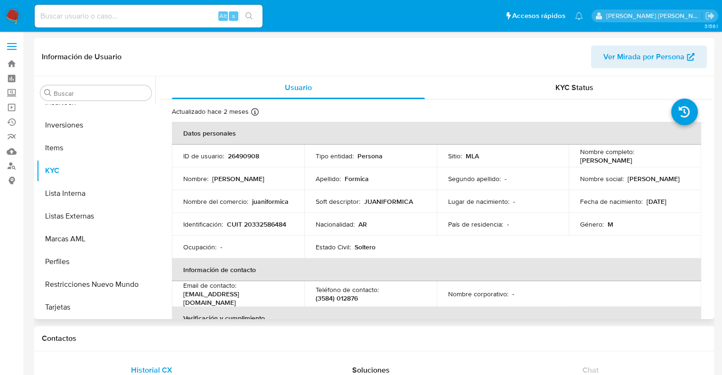
select select "10"
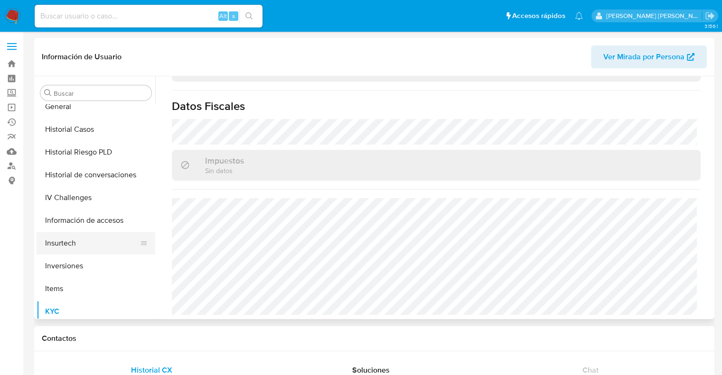
scroll to position [304, 0]
click at [85, 133] on button "Historial Casos" at bounding box center [92, 131] width 111 height 23
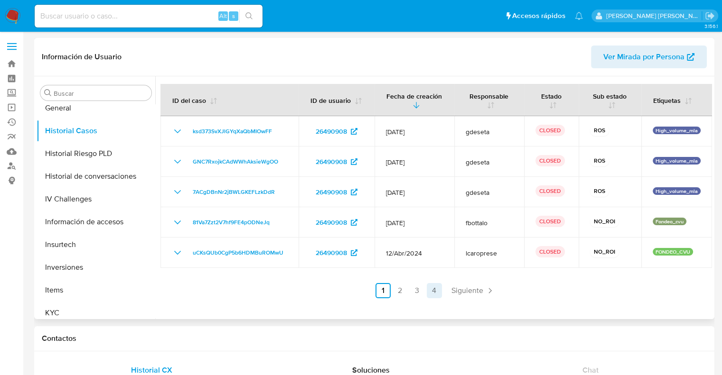
click at [430, 293] on link "4" at bounding box center [434, 290] width 15 height 15
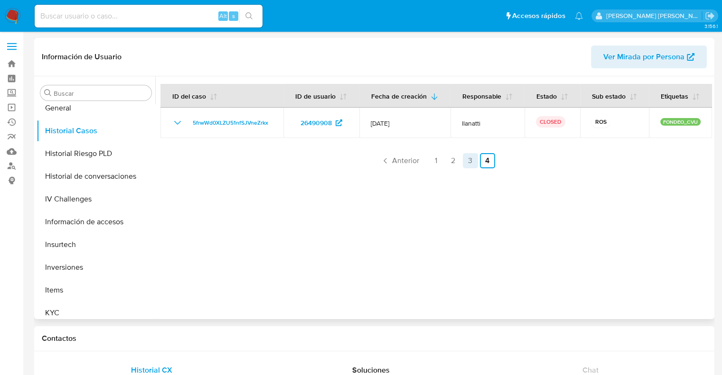
click at [467, 168] on link "3" at bounding box center [470, 160] width 15 height 15
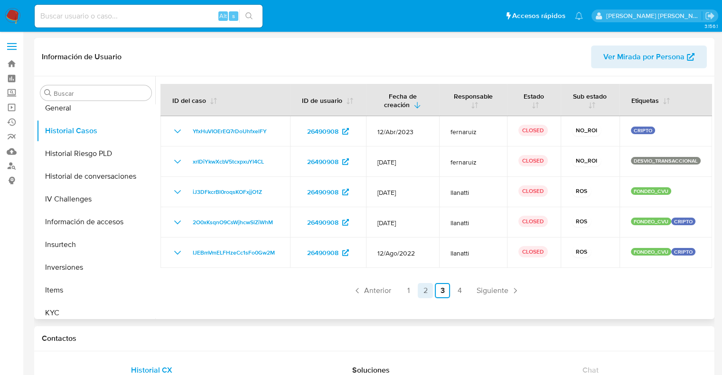
click at [424, 295] on link "2" at bounding box center [425, 290] width 15 height 15
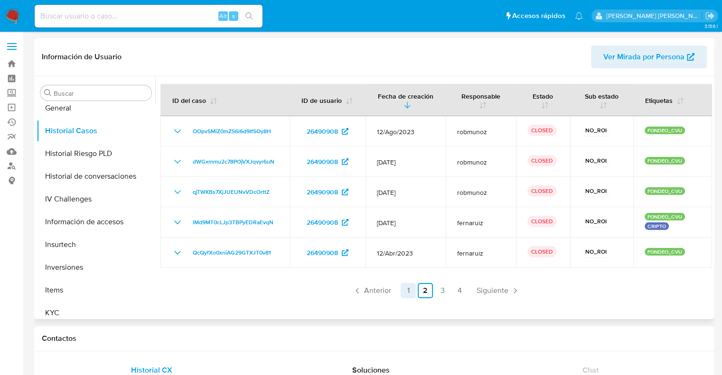
click at [409, 295] on link "1" at bounding box center [407, 290] width 15 height 15
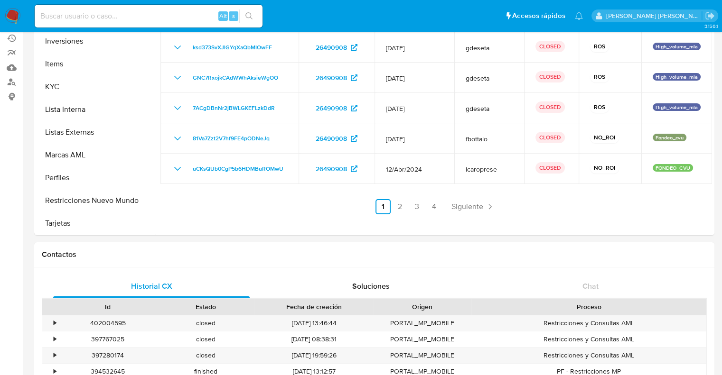
scroll to position [95, 0]
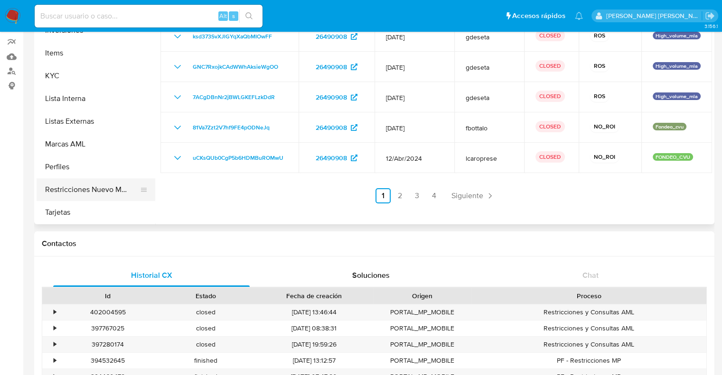
click at [74, 191] on button "Restricciones Nuevo Mundo" at bounding box center [92, 189] width 111 height 23
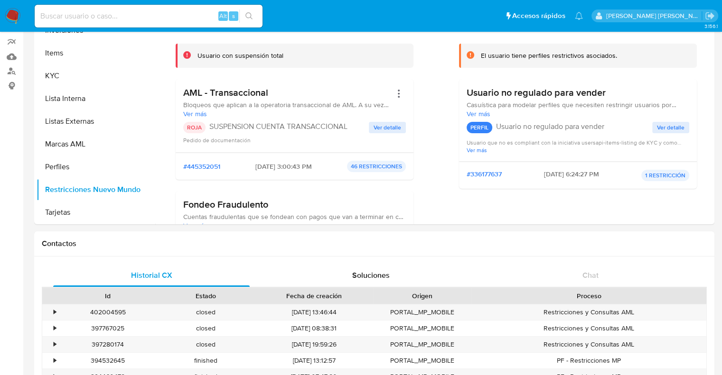
scroll to position [0, 0]
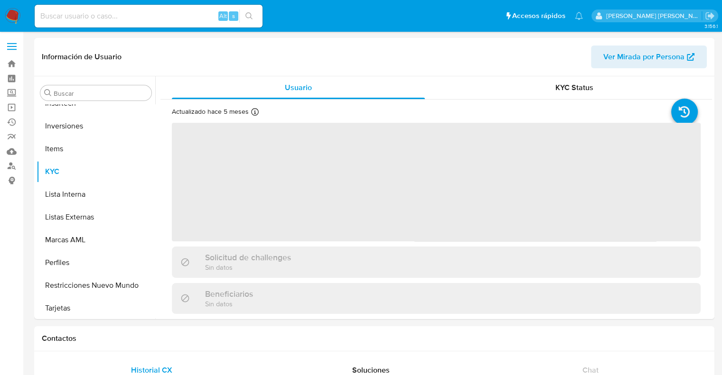
scroll to position [446, 0]
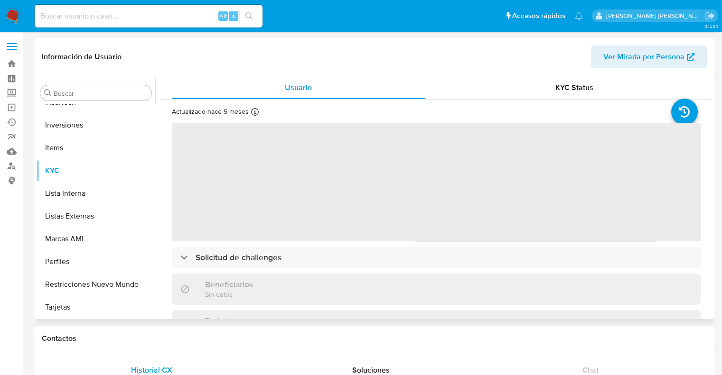
click at [631, 57] on span "Ver Mirada por Persona" at bounding box center [643, 57] width 81 height 23
select select "10"
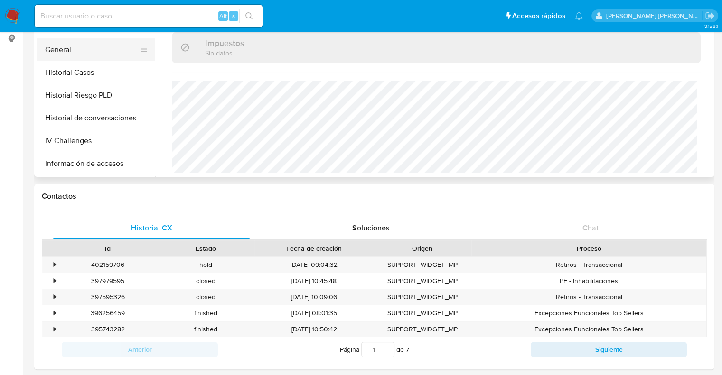
scroll to position [209, 0]
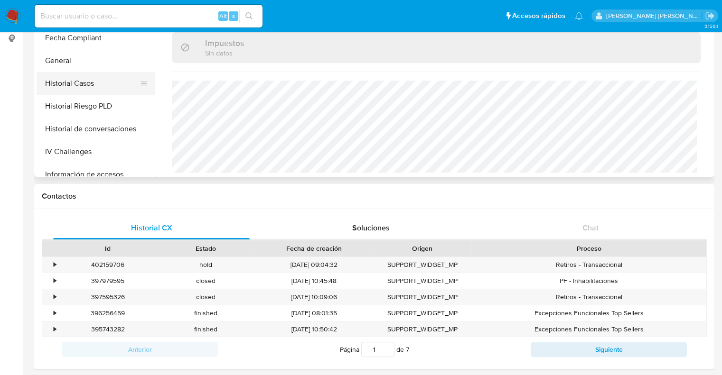
click at [84, 81] on button "Historial Casos" at bounding box center [92, 83] width 111 height 23
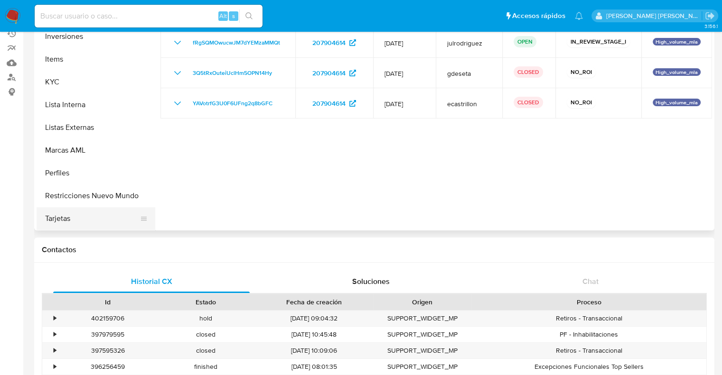
scroll to position [95, 0]
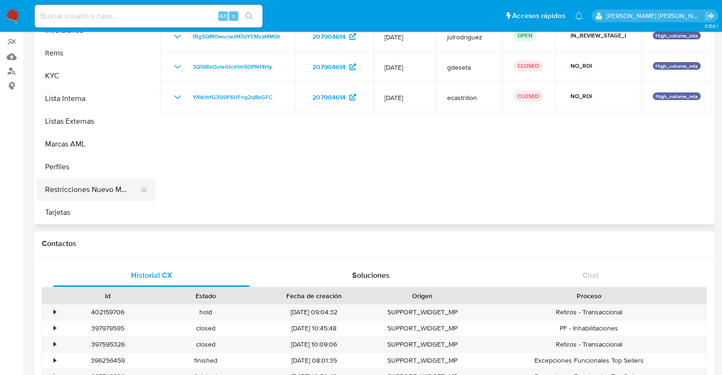
click at [110, 191] on button "Restricciones Nuevo Mundo" at bounding box center [92, 189] width 111 height 23
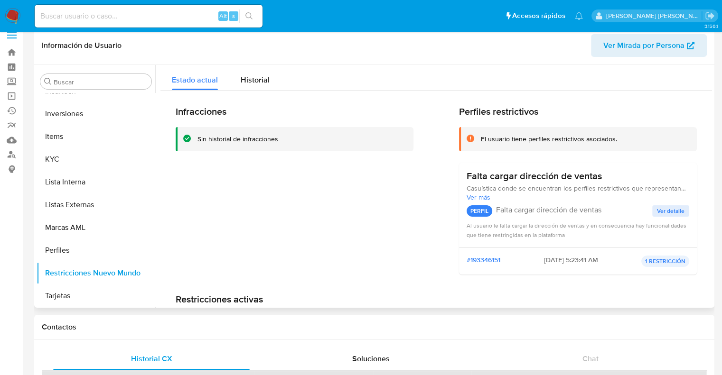
scroll to position [0, 0]
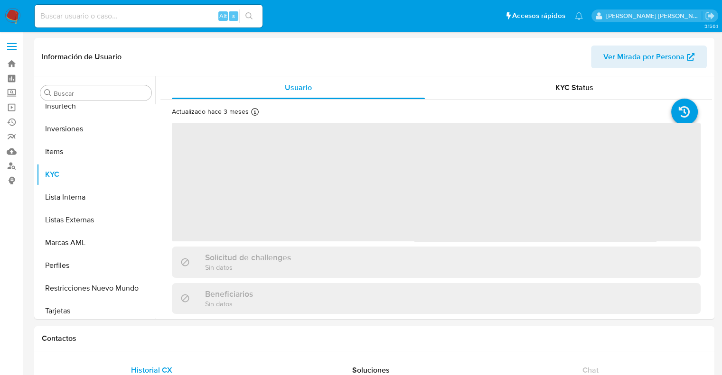
scroll to position [446, 0]
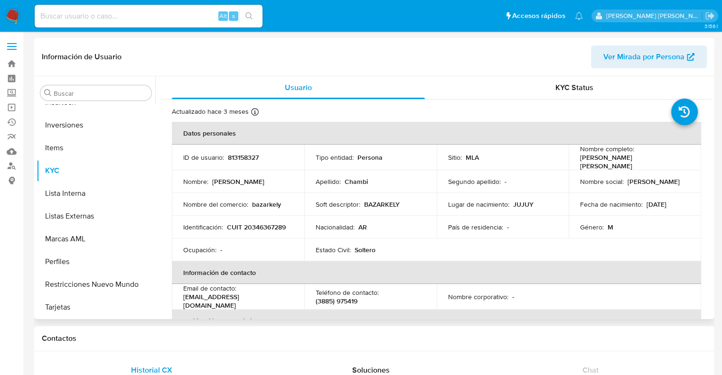
select select "10"
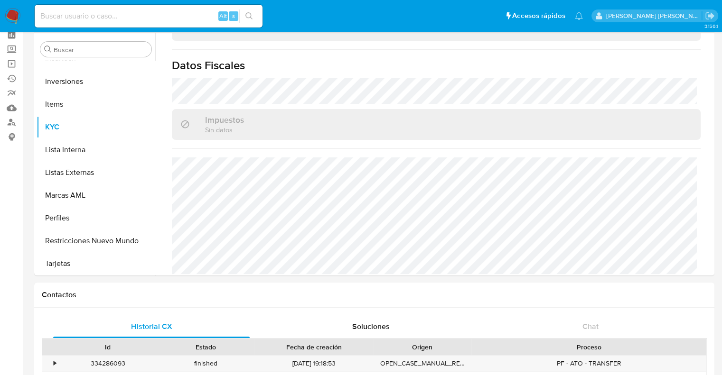
scroll to position [95, 0]
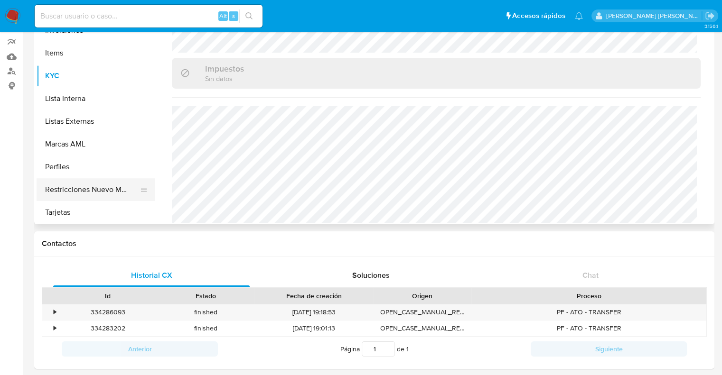
click at [101, 193] on button "Restricciones Nuevo Mundo" at bounding box center [92, 189] width 111 height 23
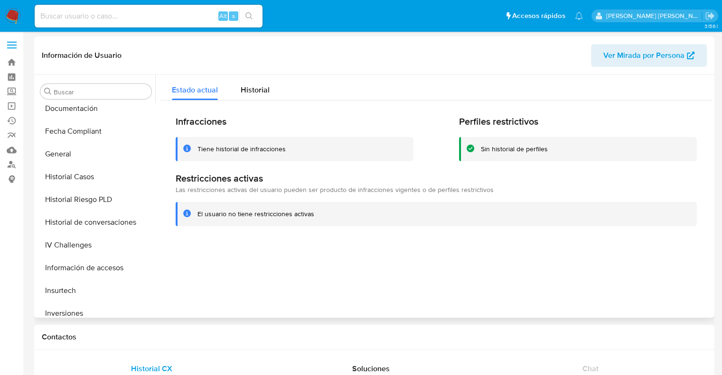
scroll to position [0, 0]
click at [258, 93] on span "Historial" at bounding box center [255, 91] width 29 height 11
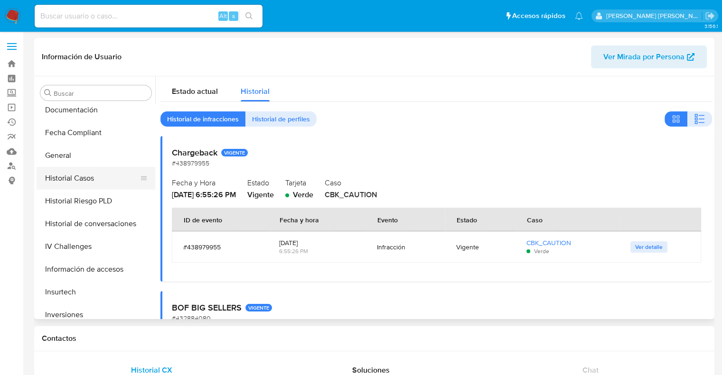
click at [79, 178] on button "Historial Casos" at bounding box center [92, 178] width 111 height 23
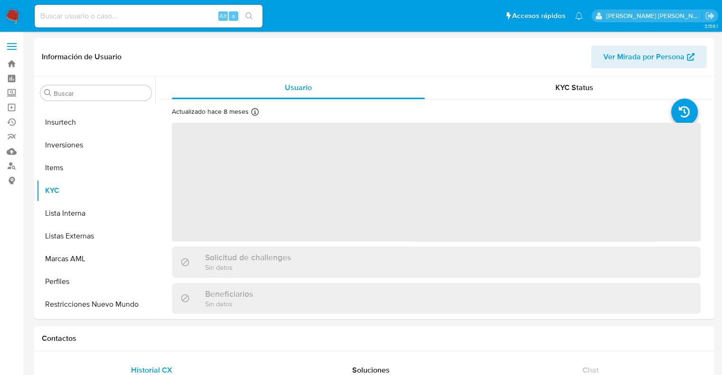
scroll to position [469, 0]
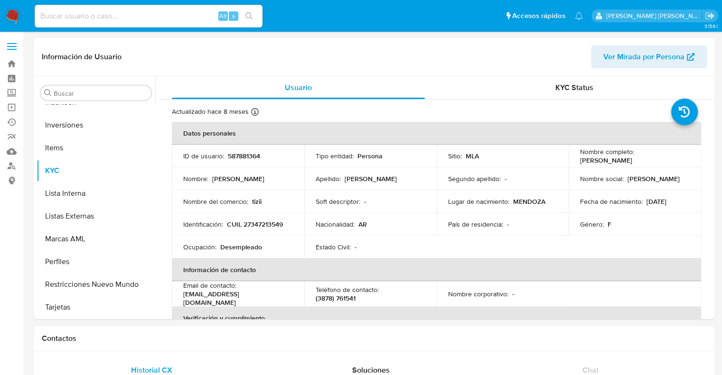
select select "10"
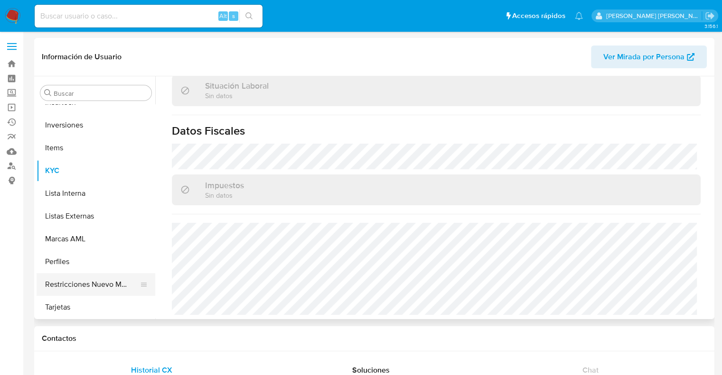
click at [77, 281] on button "Restricciones Nuevo Mundo" at bounding box center [92, 284] width 111 height 23
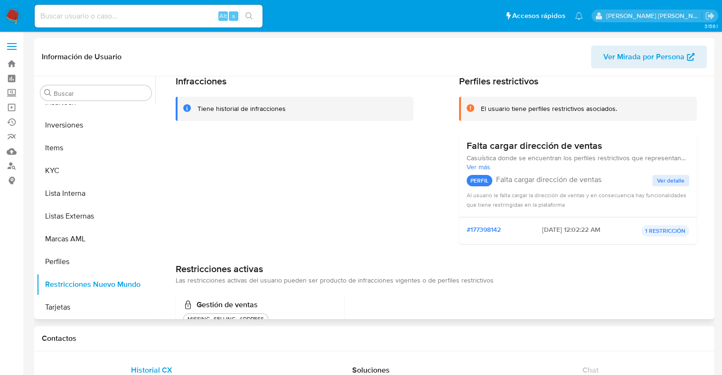
scroll to position [0, 0]
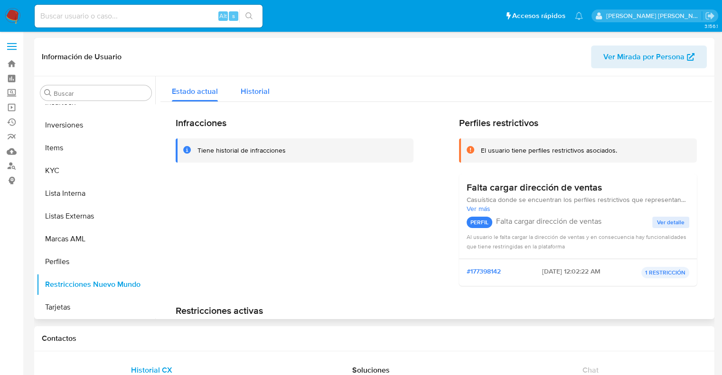
click at [262, 87] on span "Historial" at bounding box center [255, 91] width 29 height 11
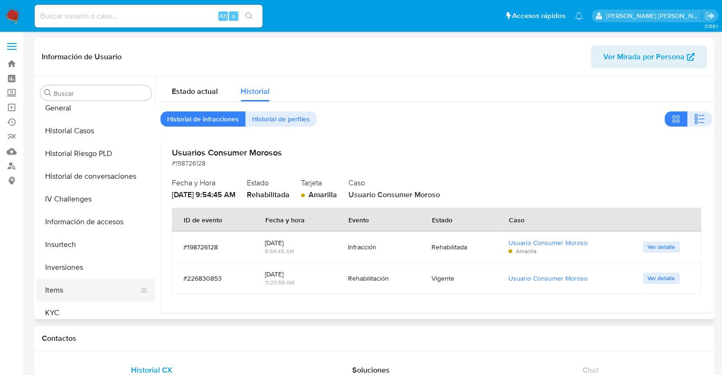
scroll to position [279, 0]
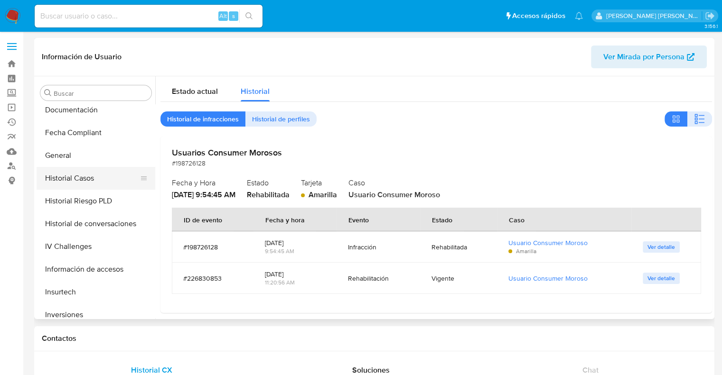
click at [74, 176] on button "Historial Casos" at bounding box center [92, 178] width 111 height 23
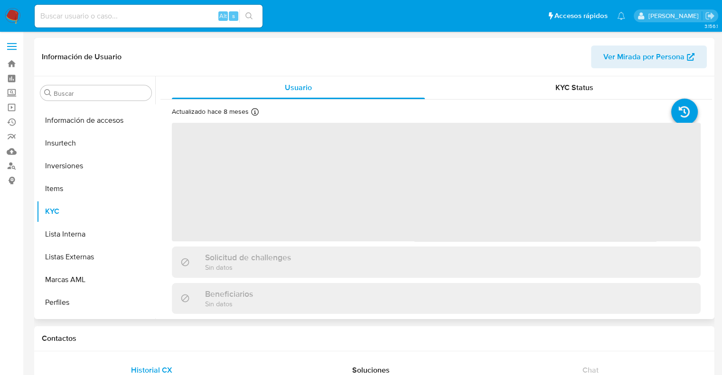
scroll to position [446, 0]
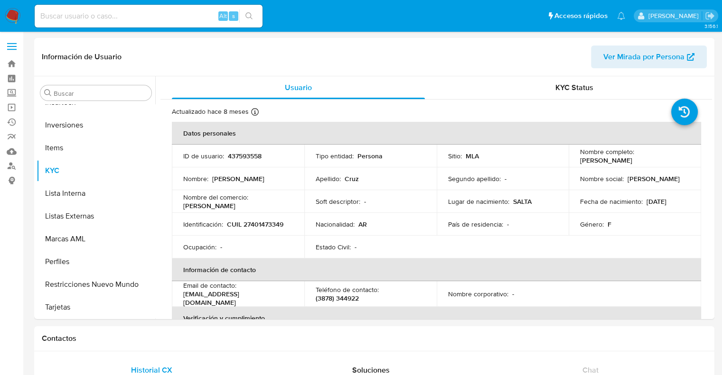
select select "10"
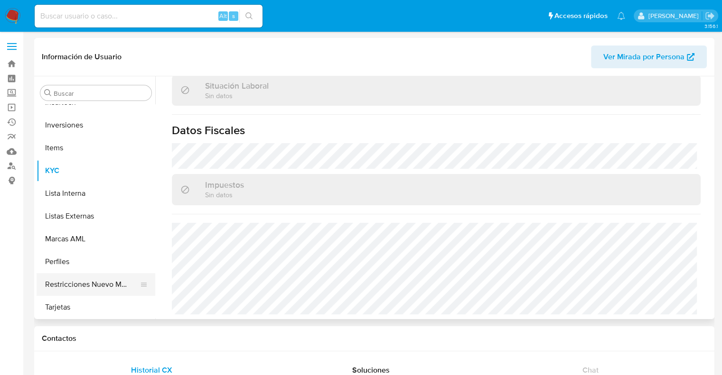
click at [105, 290] on button "Restricciones Nuevo Mundo" at bounding box center [92, 284] width 111 height 23
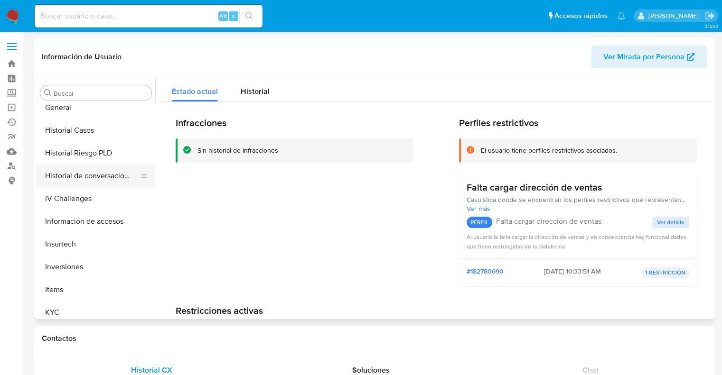
scroll to position [304, 0]
click at [77, 130] on button "Historial Casos" at bounding box center [92, 131] width 111 height 23
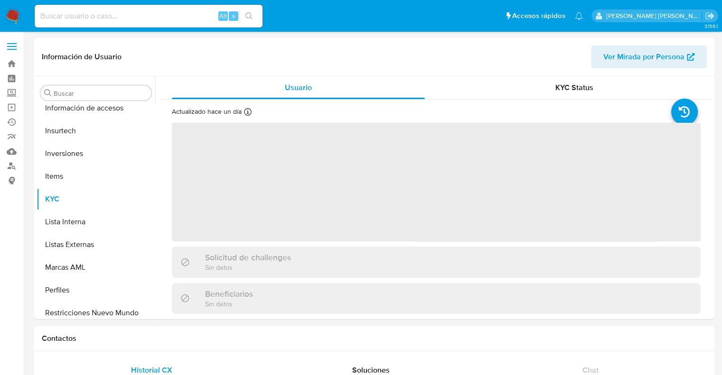
scroll to position [469, 0]
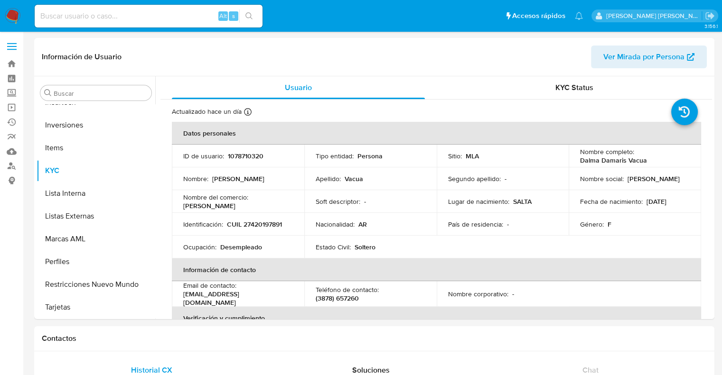
select select "10"
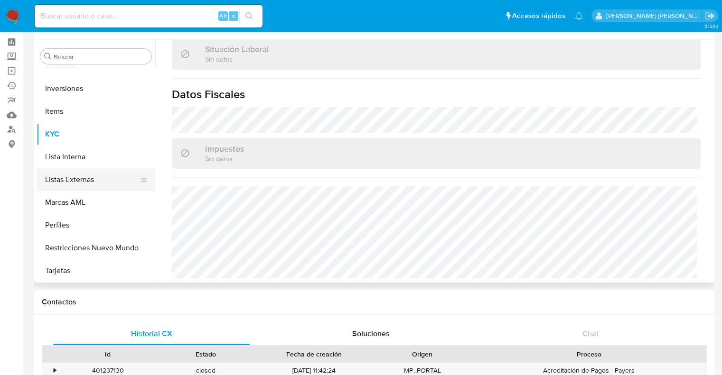
scroll to position [95, 0]
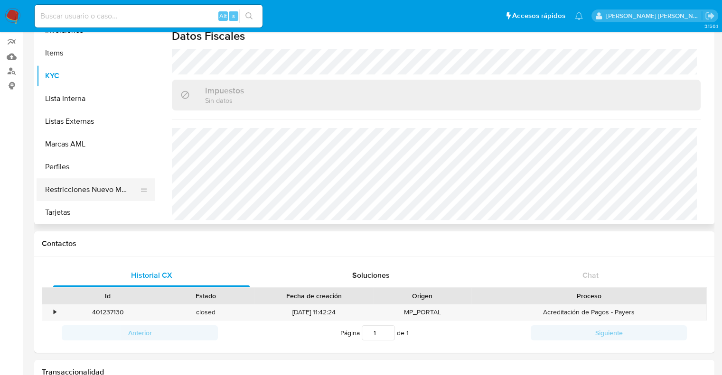
click at [100, 199] on button "Restricciones Nuevo Mundo" at bounding box center [92, 189] width 111 height 23
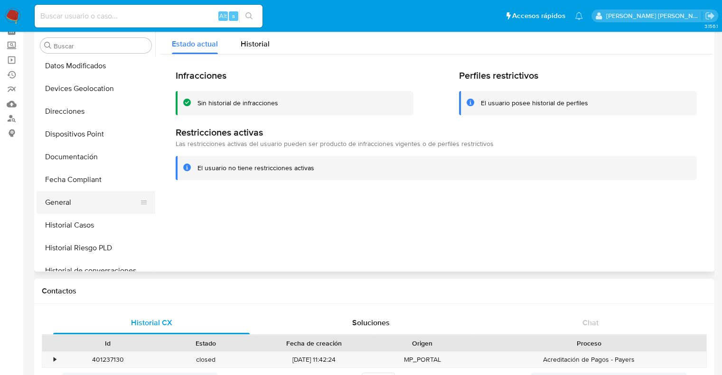
scroll to position [184, 0]
click at [89, 222] on button "Historial Casos" at bounding box center [92, 225] width 111 height 23
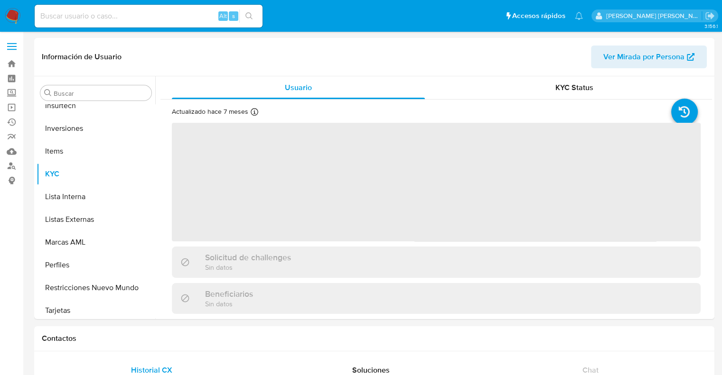
scroll to position [469, 0]
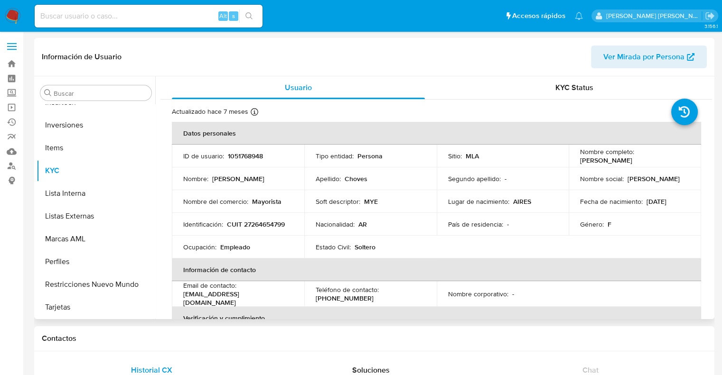
select select "10"
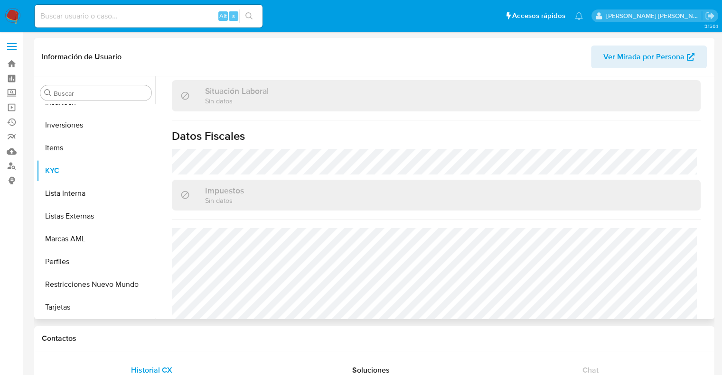
scroll to position [499, 0]
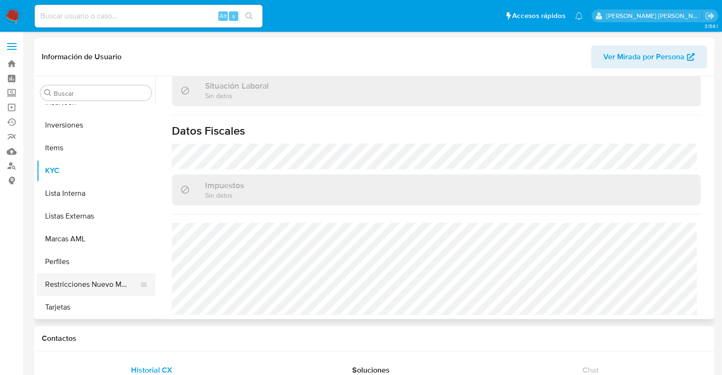
click at [78, 286] on button "Restricciones Nuevo Mundo" at bounding box center [92, 284] width 111 height 23
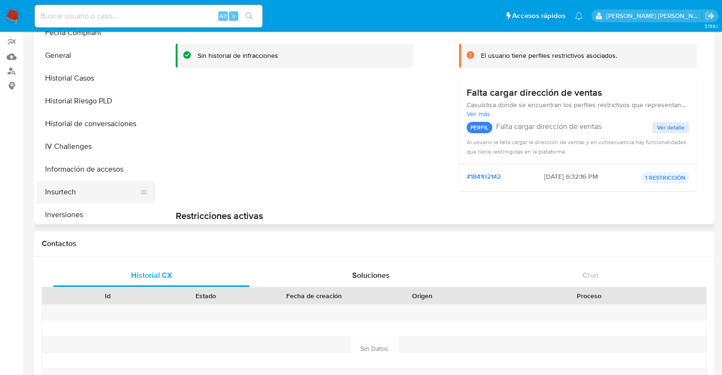
scroll to position [279, 0]
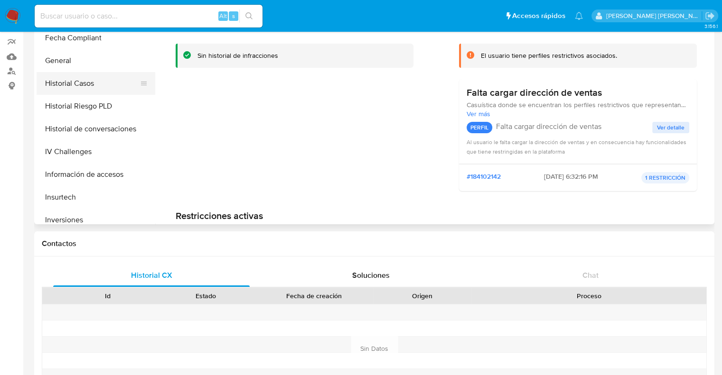
click at [84, 84] on button "Historial Casos" at bounding box center [92, 83] width 111 height 23
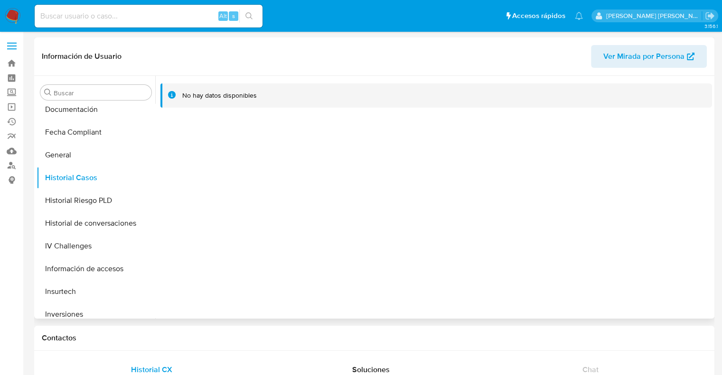
scroll to position [0, 0]
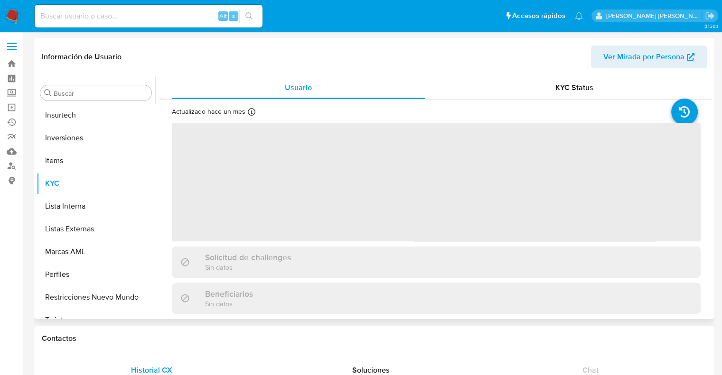
scroll to position [469, 0]
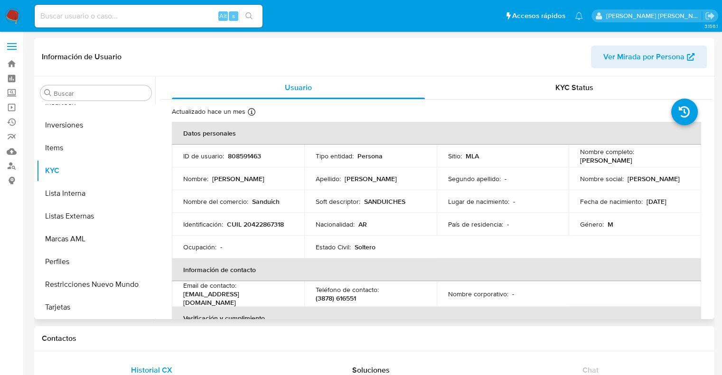
select select "10"
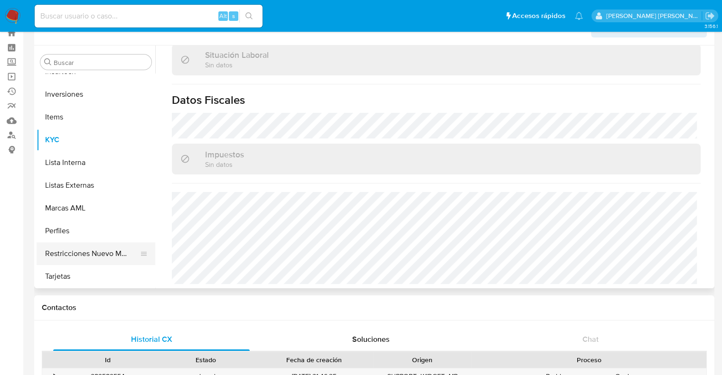
scroll to position [47, 0]
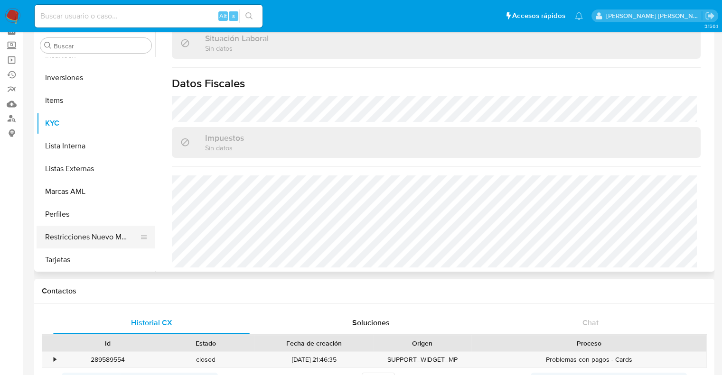
click at [89, 236] on button "Restricciones Nuevo Mundo" at bounding box center [92, 237] width 111 height 23
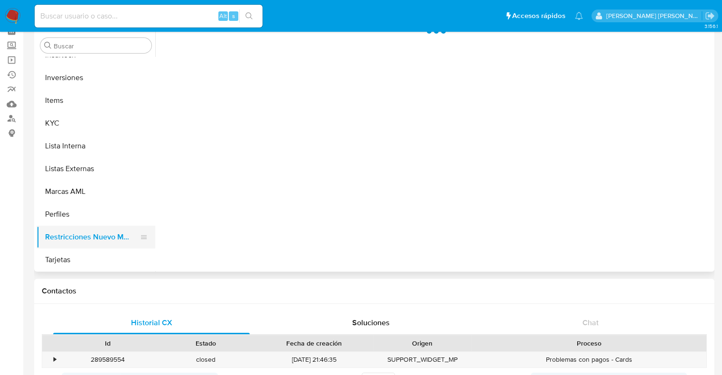
scroll to position [0, 0]
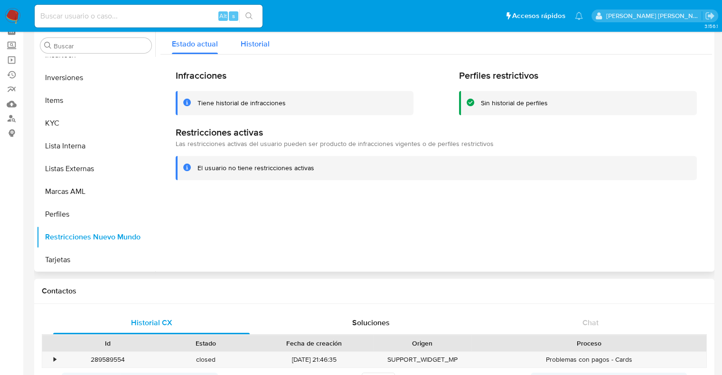
click at [257, 47] on span "Historial" at bounding box center [255, 43] width 29 height 11
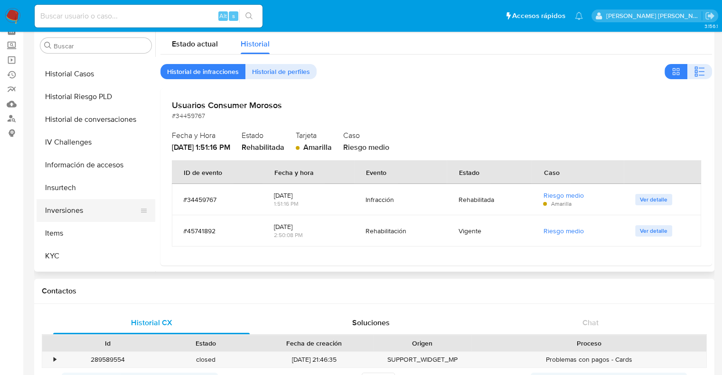
scroll to position [326, 0]
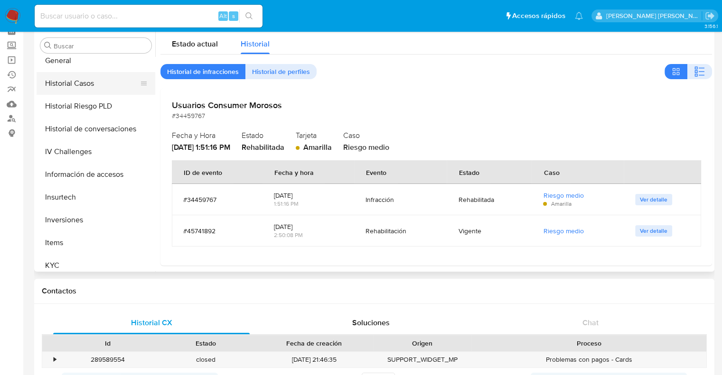
click at [85, 89] on button "Historial Casos" at bounding box center [92, 83] width 111 height 23
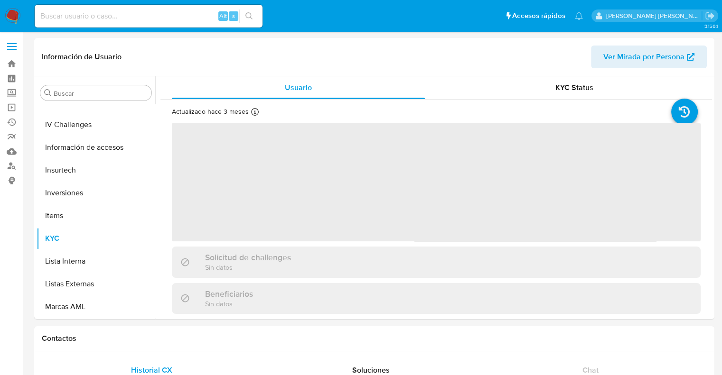
scroll to position [446, 0]
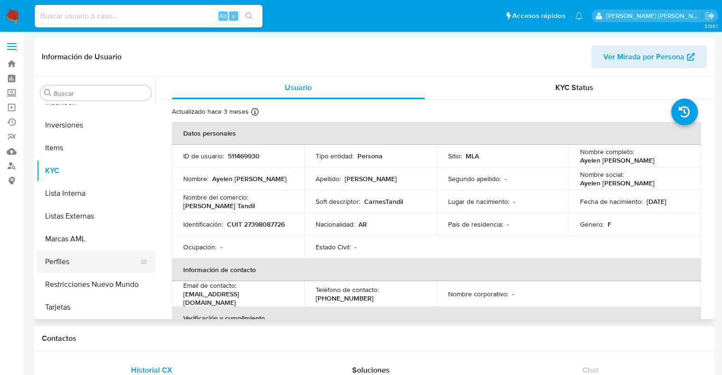
select select "10"
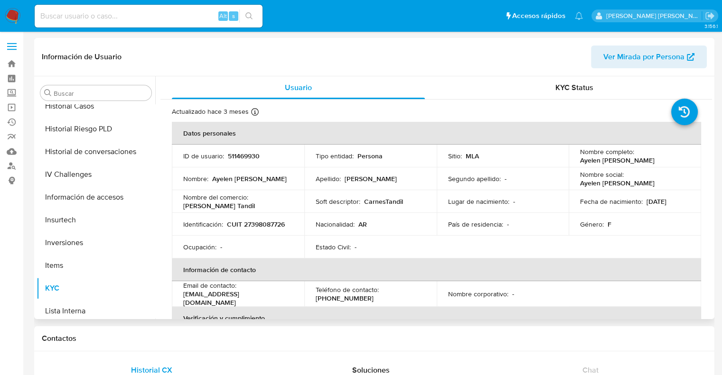
scroll to position [304, 0]
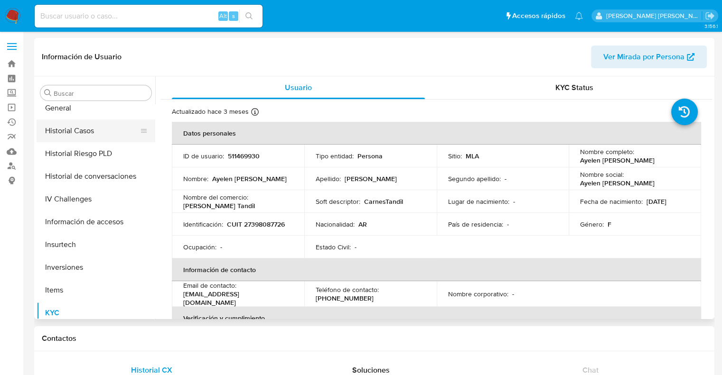
click at [74, 134] on button "Historial Casos" at bounding box center [92, 131] width 111 height 23
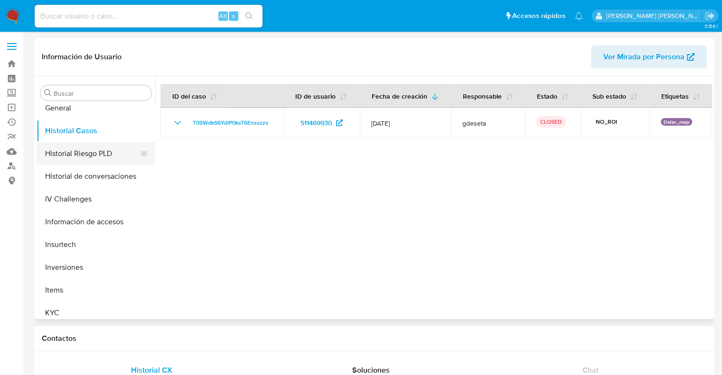
click at [78, 156] on button "Historial Riesgo PLD" at bounding box center [92, 153] width 111 height 23
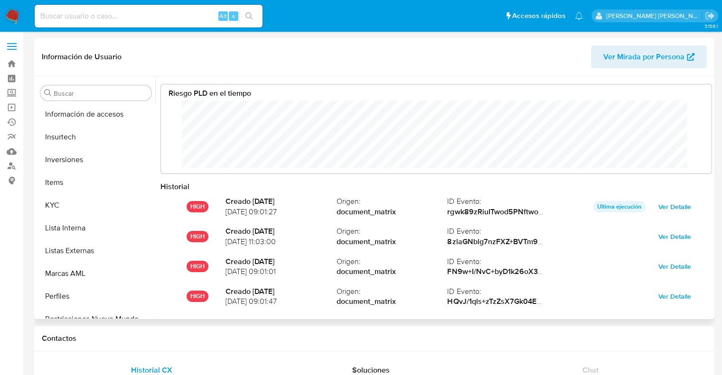
scroll to position [446, 0]
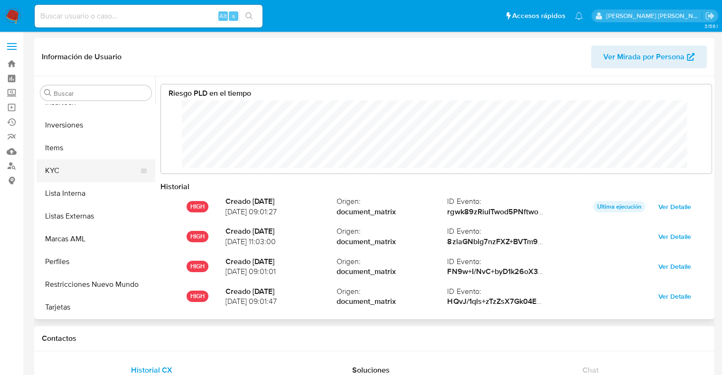
click at [65, 172] on button "KYC" at bounding box center [92, 170] width 111 height 23
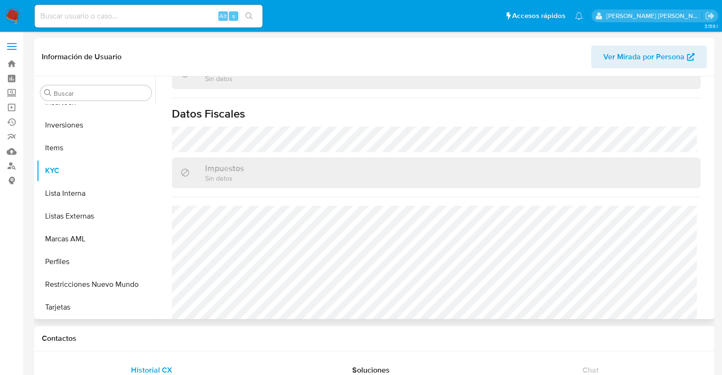
scroll to position [522, 0]
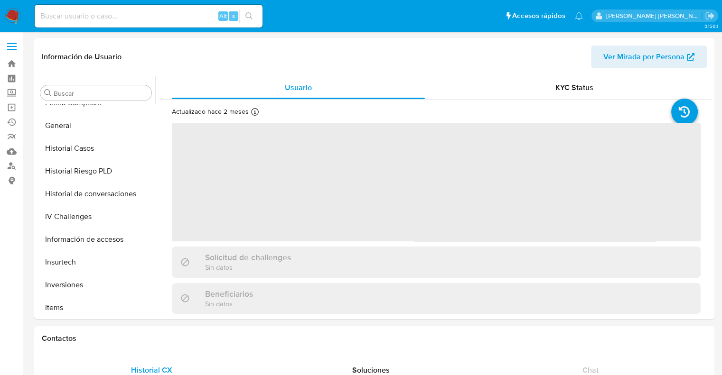
scroll to position [446, 0]
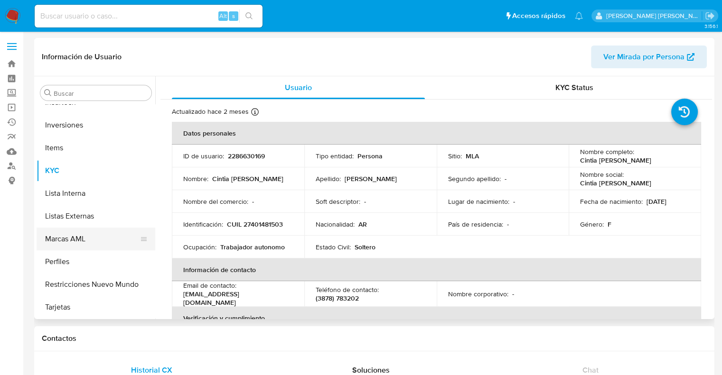
select select "10"
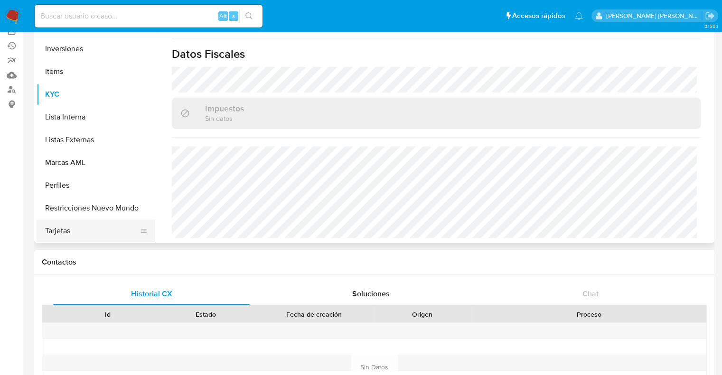
scroll to position [95, 0]
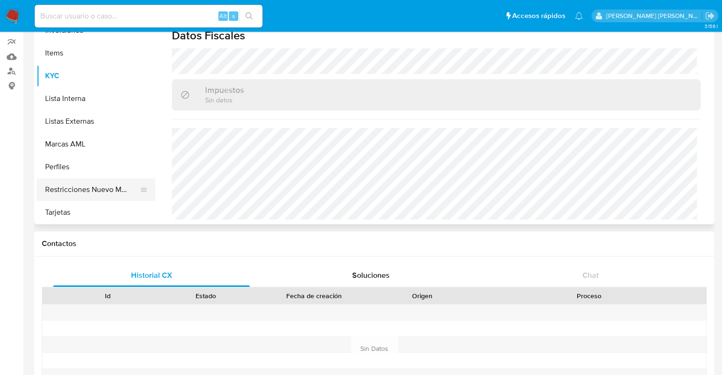
click at [84, 190] on button "Restricciones Nuevo Mundo" at bounding box center [92, 189] width 111 height 23
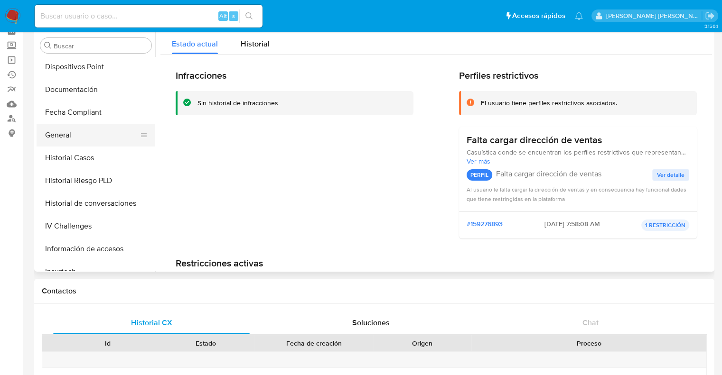
scroll to position [209, 0]
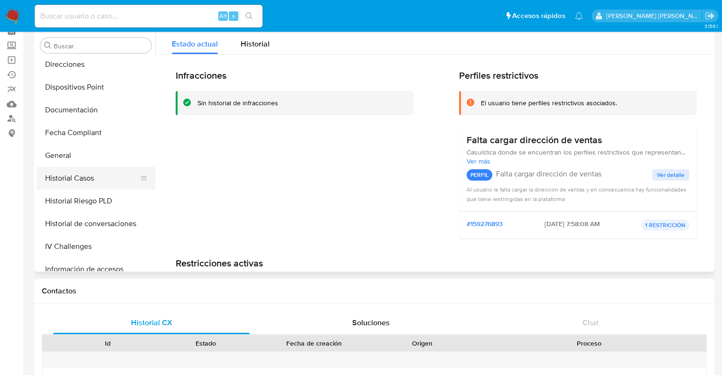
click at [81, 181] on button "Historial Casos" at bounding box center [92, 178] width 111 height 23
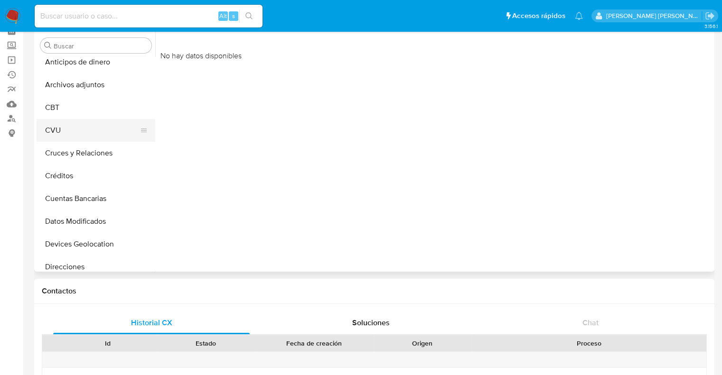
scroll to position [0, 0]
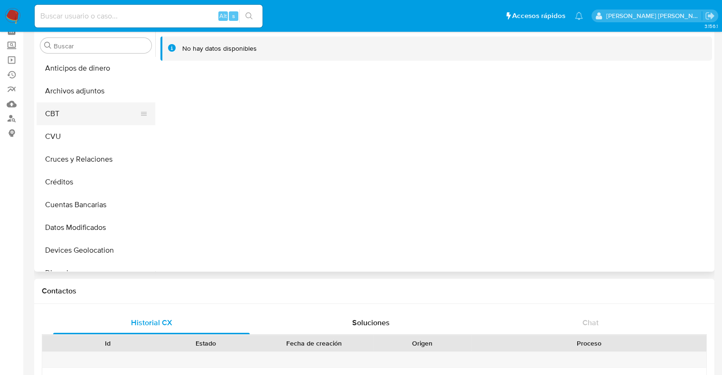
click at [58, 114] on button "CBT" at bounding box center [92, 113] width 111 height 23
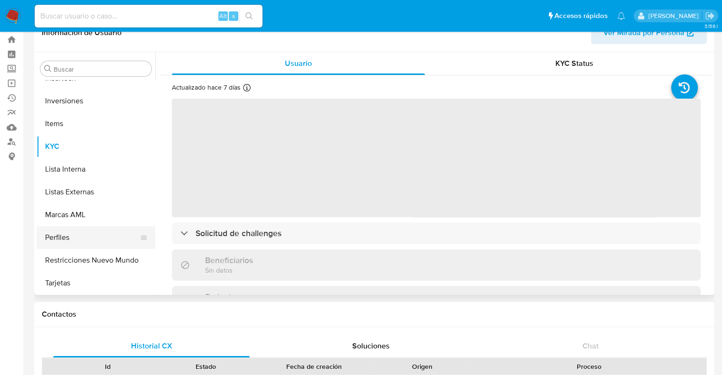
scroll to position [95, 0]
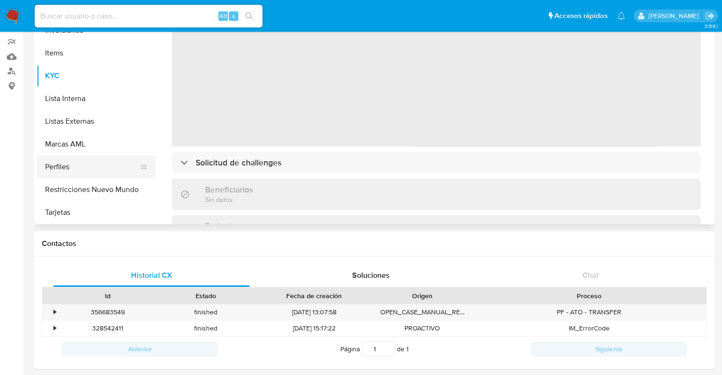
click at [56, 172] on button "Perfiles" at bounding box center [92, 167] width 111 height 23
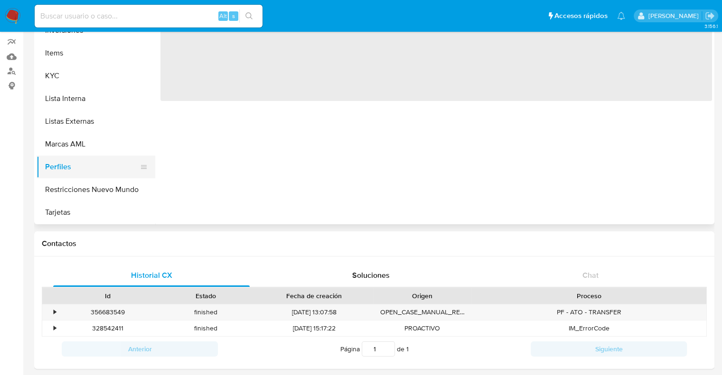
select select "10"
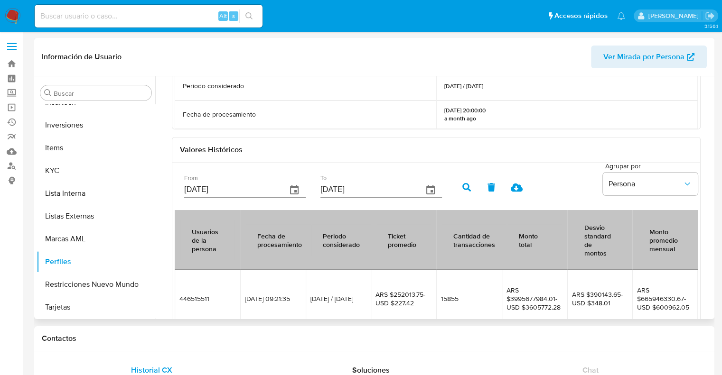
scroll to position [252, 0]
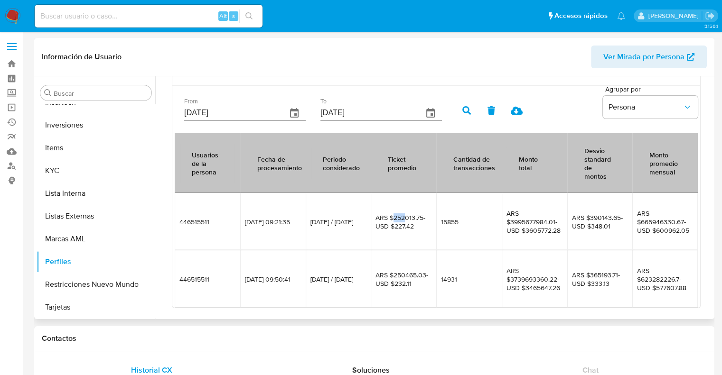
drag, startPoint x: 393, startPoint y: 215, endPoint x: 403, endPoint y: 214, distance: 10.1
click at [403, 214] on span "ARS $252013.75-USD $227.42" at bounding box center [403, 222] width 56 height 17
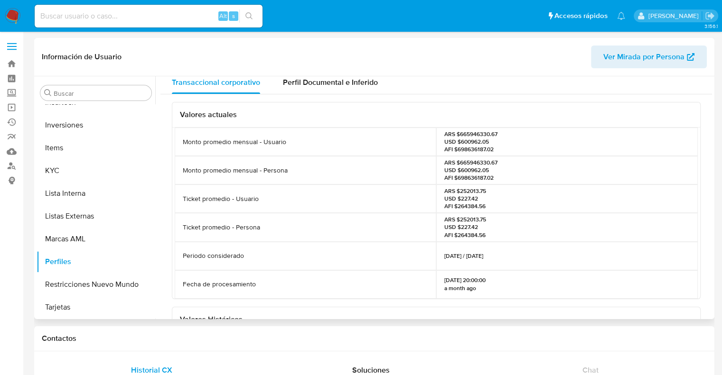
scroll to position [0, 0]
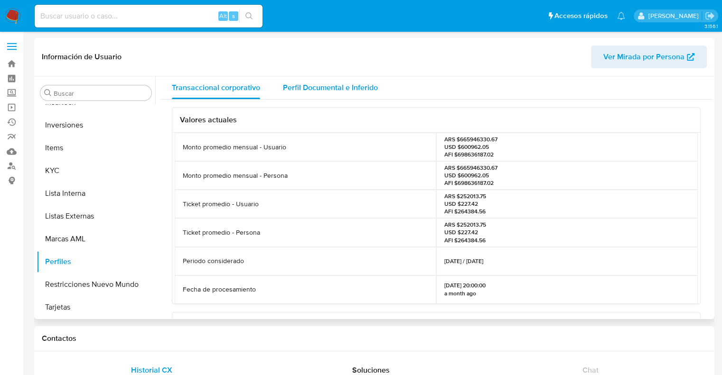
click at [324, 84] on span "Perfil Documental e Inferido" at bounding box center [330, 87] width 95 height 11
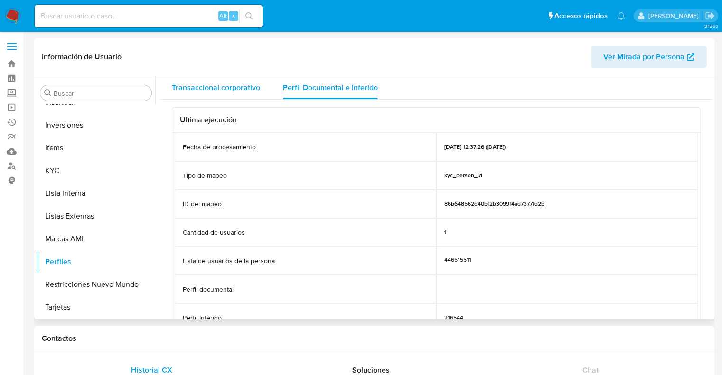
click at [223, 87] on span "Transaccional corporativo" at bounding box center [216, 87] width 88 height 11
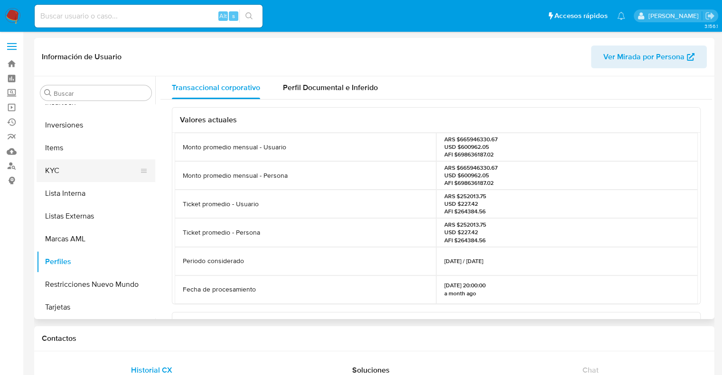
click at [64, 169] on button "KYC" at bounding box center [92, 170] width 111 height 23
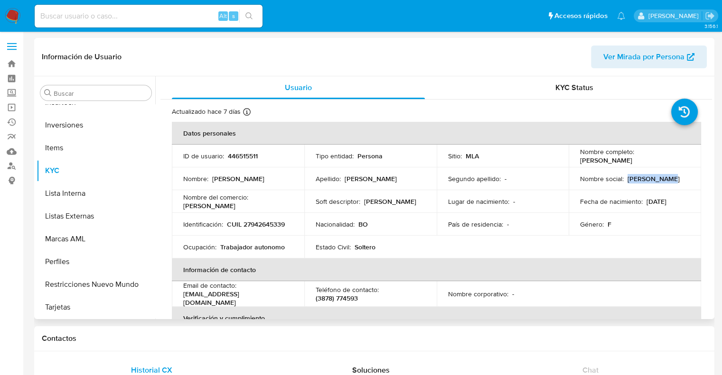
drag, startPoint x: 624, startPoint y: 176, endPoint x: 666, endPoint y: 182, distance: 42.2
click at [666, 182] on div "Nombre social : TANIA CICELI" at bounding box center [635, 179] width 110 height 9
copy p "TANIA CICELI"
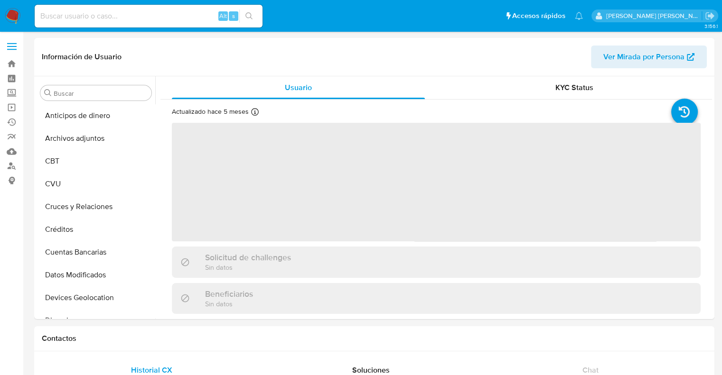
scroll to position [446, 0]
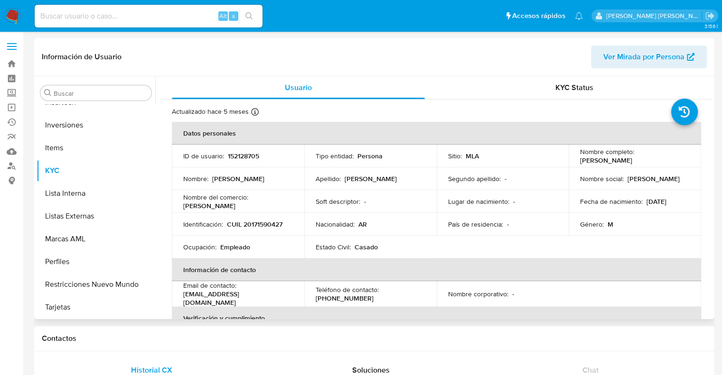
select select "10"
click at [11, 152] on link "Mulan" at bounding box center [56, 151] width 113 height 15
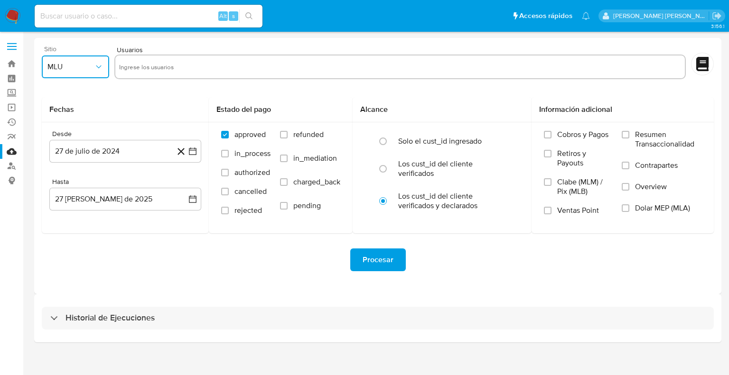
click at [84, 72] on button "MLU" at bounding box center [75, 67] width 67 height 23
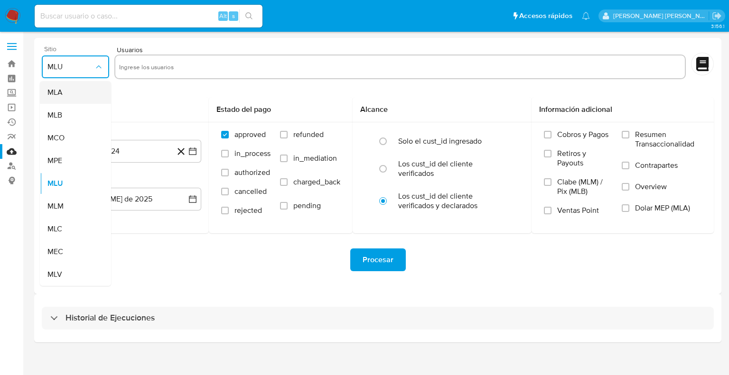
click at [65, 96] on div "MLA" at bounding box center [72, 92] width 50 height 23
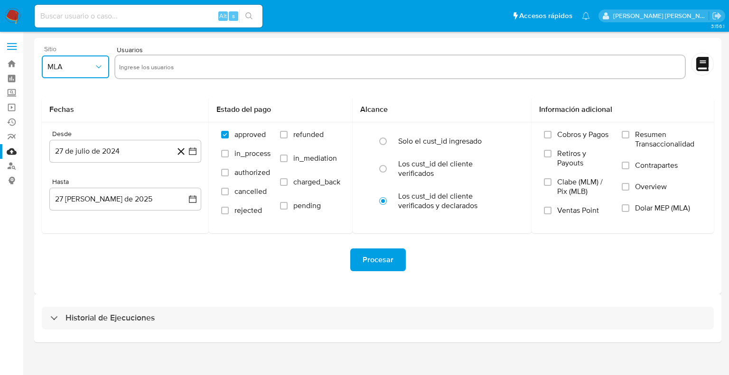
click at [137, 70] on input "text" at bounding box center [400, 66] width 562 height 15
type input "20171590427"
click at [165, 98] on div "Fechas" at bounding box center [125, 109] width 167 height 25
click at [168, 66] on icon "quitar 20171590427" at bounding box center [172, 67] width 8 height 8
click at [169, 66] on input "text" at bounding box center [400, 66] width 562 height 15
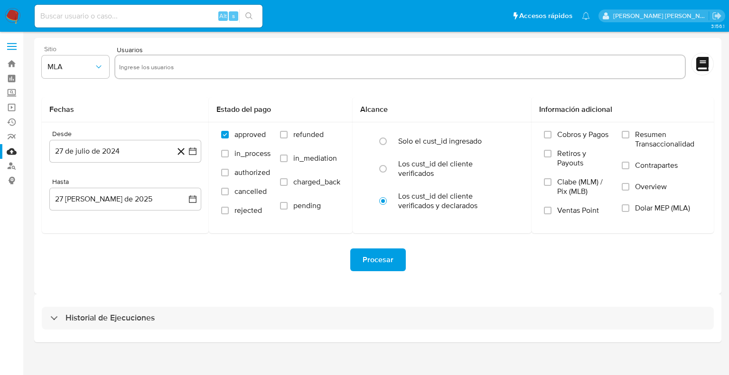
paste input "152128705"
type input "152128705"
click at [156, 97] on div "Fechas" at bounding box center [125, 109] width 167 height 25
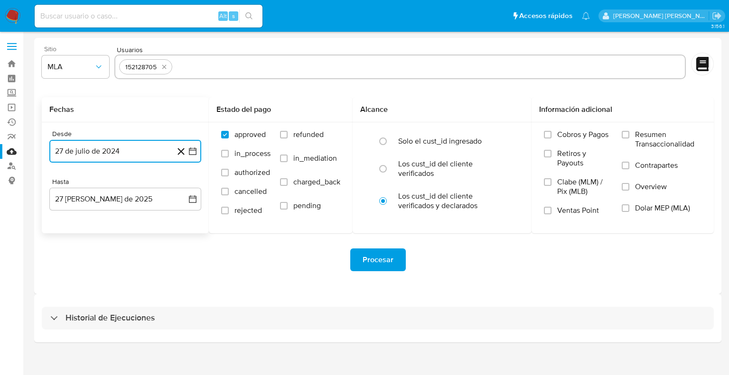
click at [190, 155] on icon "button" at bounding box center [193, 152] width 8 height 8
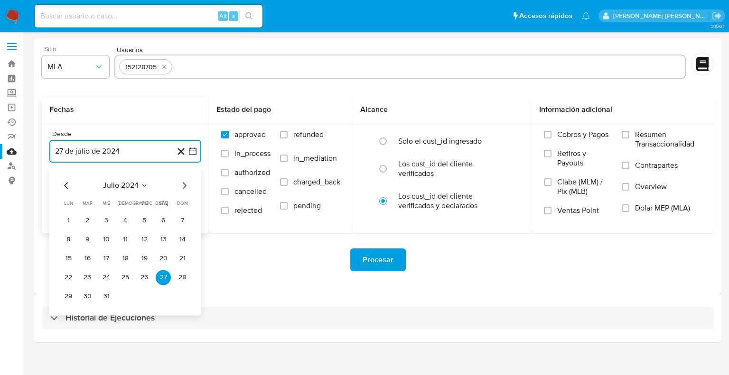
click at [186, 186] on icon "Mes siguiente" at bounding box center [183, 185] width 11 height 11
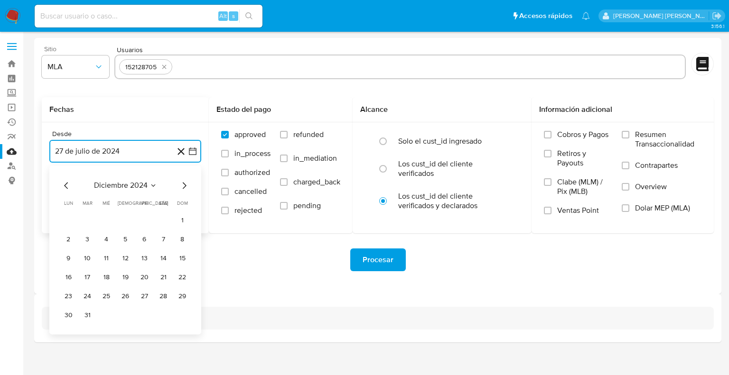
click at [185, 186] on icon "Mes siguiente" at bounding box center [185, 185] width 4 height 7
click at [108, 221] on button "1" at bounding box center [106, 220] width 15 height 15
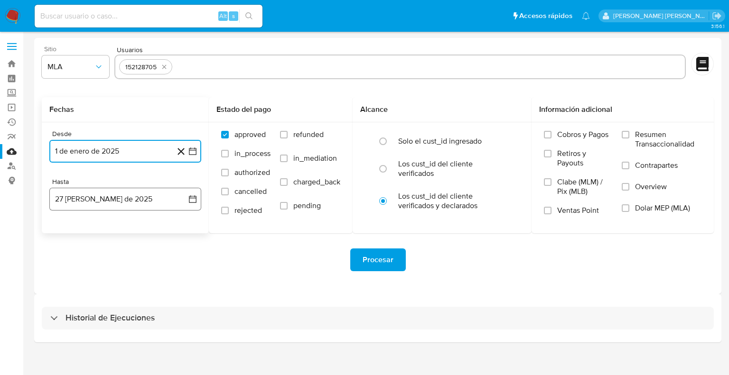
click at [194, 202] on icon "button" at bounding box center [192, 199] width 9 height 9
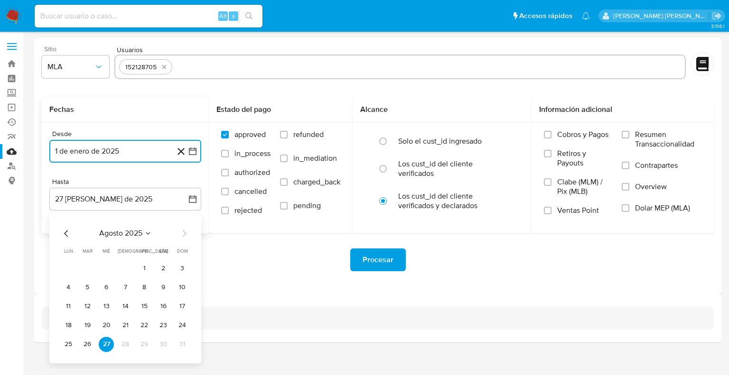
click at [65, 236] on icon "Mes anterior" at bounding box center [66, 233] width 11 height 11
click at [69, 363] on button "30" at bounding box center [68, 363] width 15 height 15
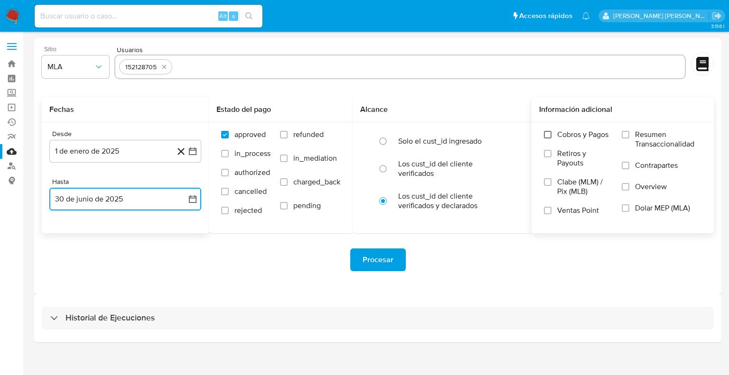
click at [549, 138] on input "Cobros y Pagos" at bounding box center [548, 135] width 8 height 8
click at [548, 156] on input "Retiros y Payouts" at bounding box center [548, 154] width 8 height 8
click at [546, 211] on input "Ventas Point" at bounding box center [548, 211] width 8 height 8
click at [626, 132] on input "Resumen Transaccionalidad" at bounding box center [626, 135] width 8 height 8
click at [630, 167] on label "Contrapartes" at bounding box center [662, 171] width 80 height 21
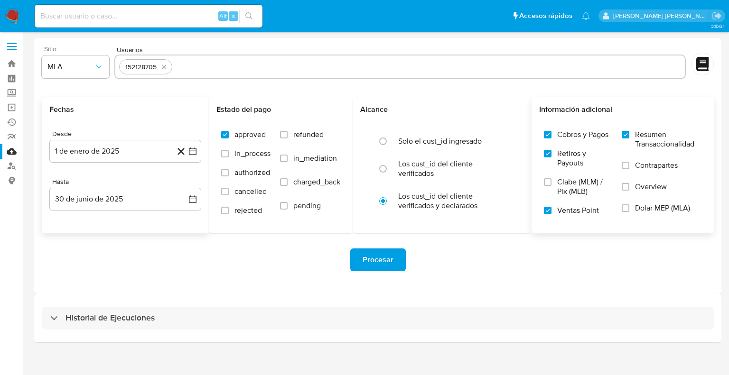
click at [629, 167] on input "Contrapartes" at bounding box center [626, 166] width 8 height 8
click at [628, 186] on input "Overview" at bounding box center [626, 187] width 8 height 8
click at [624, 214] on label "Dolar MEP (MLA)" at bounding box center [662, 214] width 80 height 21
click at [624, 212] on input "Dolar MEP (MLA)" at bounding box center [626, 208] width 8 height 8
click at [376, 261] on span "Procesar" at bounding box center [377, 260] width 31 height 21
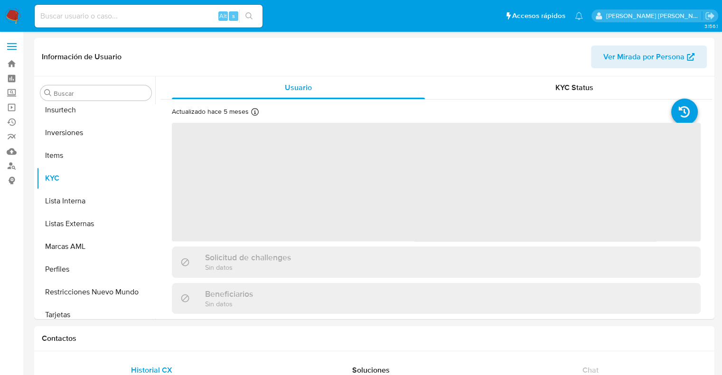
scroll to position [446, 0]
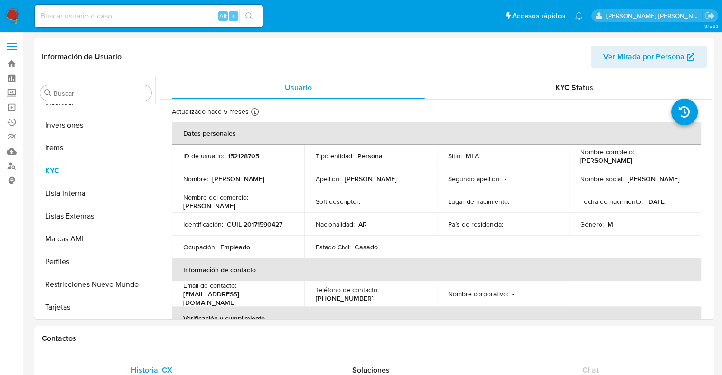
select select "10"
click at [646, 204] on p "[DATE]" at bounding box center [656, 201] width 20 height 9
drag, startPoint x: 644, startPoint y: 204, endPoint x: 673, endPoint y: 207, distance: 28.6
click at [666, 204] on p "[DATE]" at bounding box center [656, 201] width 20 height 9
drag, startPoint x: 672, startPoint y: 225, endPoint x: 659, endPoint y: 218, distance: 15.3
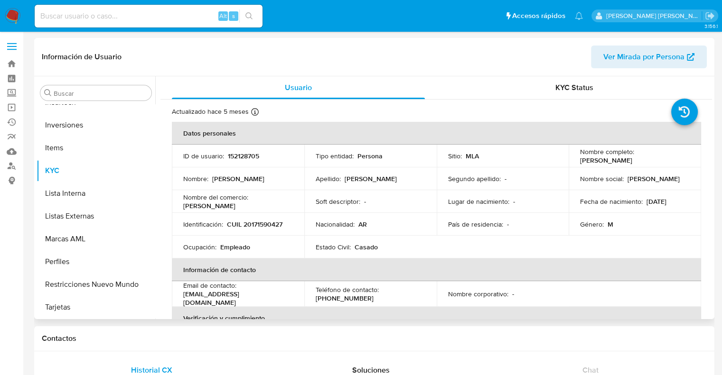
click at [671, 225] on div "Género : M" at bounding box center [635, 224] width 110 height 9
drag, startPoint x: 647, startPoint y: 204, endPoint x: 679, endPoint y: 203, distance: 31.8
click at [679, 203] on div "Fecha de nacimiento : [DEMOGRAPHIC_DATA]" at bounding box center [635, 201] width 110 height 9
copy div "[DATE]"
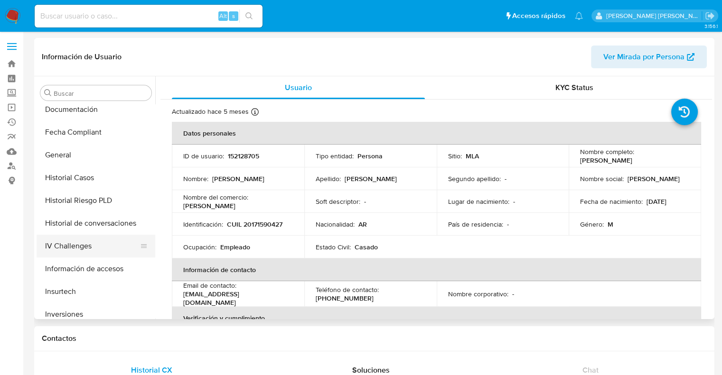
scroll to position [256, 0]
click at [74, 155] on button "General" at bounding box center [92, 155] width 111 height 23
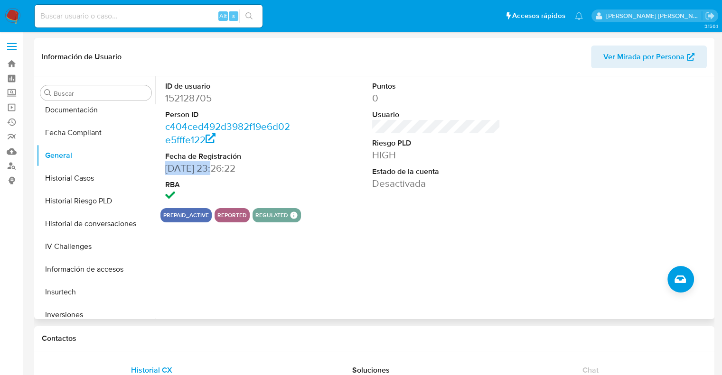
drag, startPoint x: 163, startPoint y: 173, endPoint x: 211, endPoint y: 170, distance: 48.0
click at [211, 170] on div "ID de usuario 152128705 Person ID c404ced492d3982f19e6d02e5fffe122 Fecha de Reg…" at bounding box center [229, 142] width 138 height 132
copy dd "[DATE]"
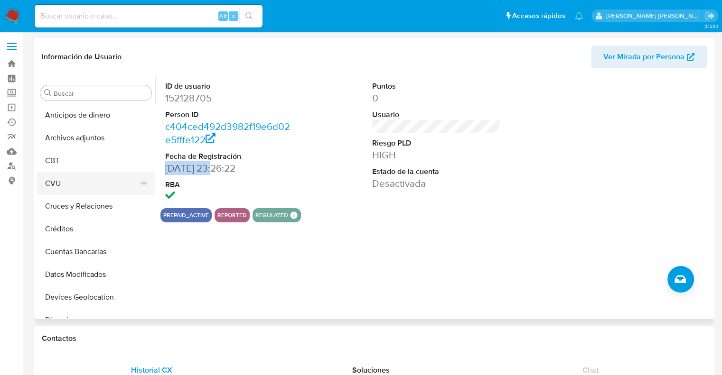
scroll to position [0, 0]
click at [88, 142] on button "Archivos adjuntos" at bounding box center [92, 138] width 111 height 23
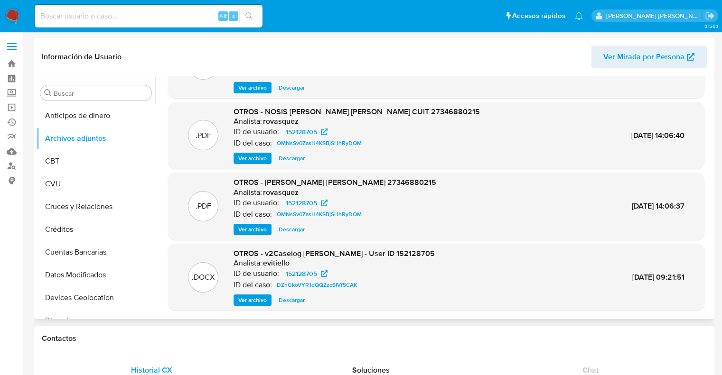
scroll to position [80, 0]
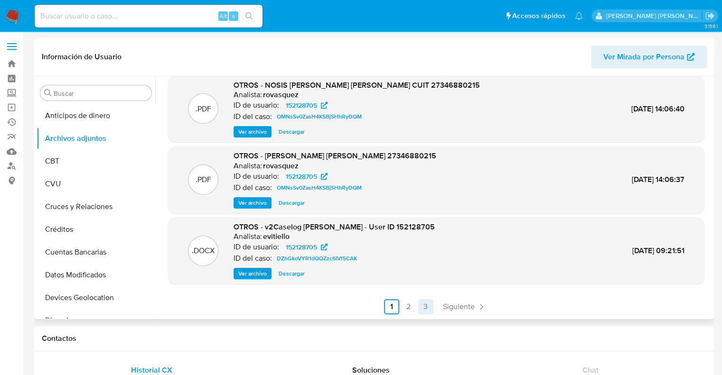
click at [423, 308] on link "3" at bounding box center [425, 306] width 15 height 15
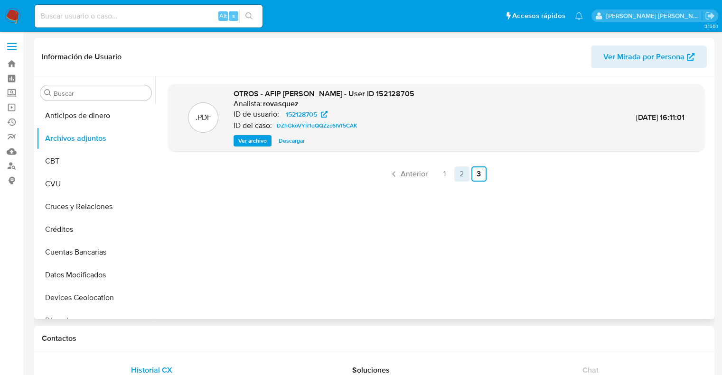
click at [456, 177] on link "2" at bounding box center [461, 174] width 15 height 15
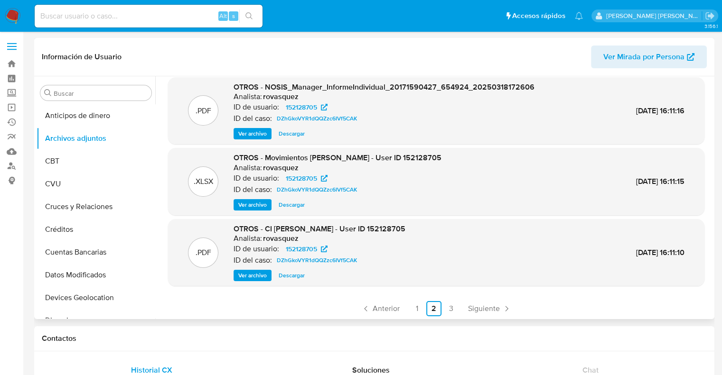
scroll to position [80, 0]
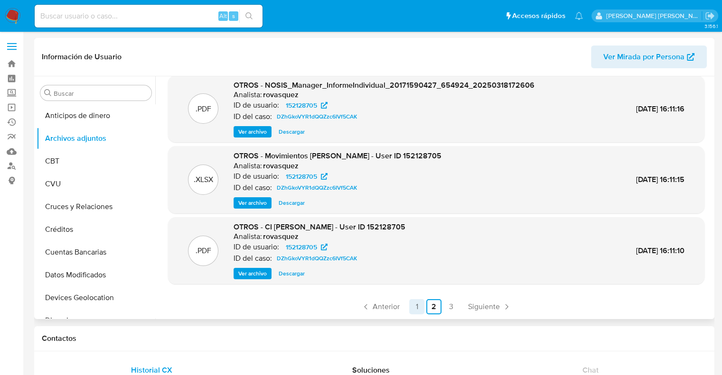
click at [413, 306] on link "1" at bounding box center [416, 306] width 15 height 15
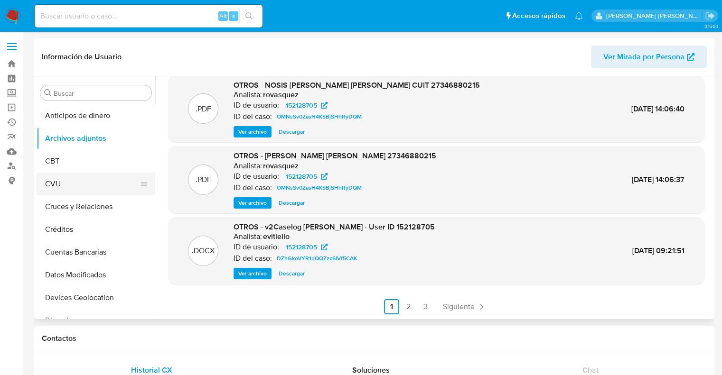
scroll to position [47, 0]
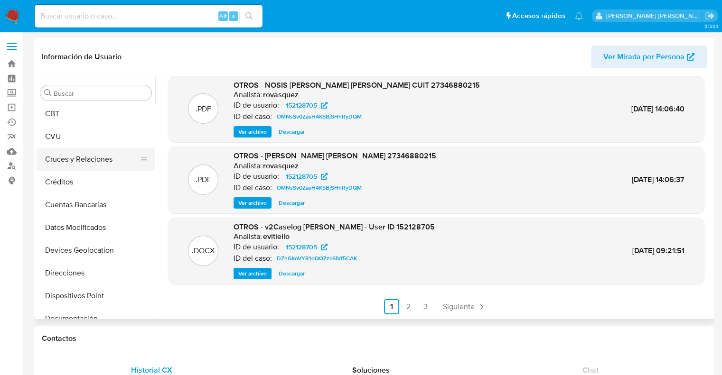
click at [66, 161] on button "Cruces y Relaciones" at bounding box center [92, 159] width 111 height 23
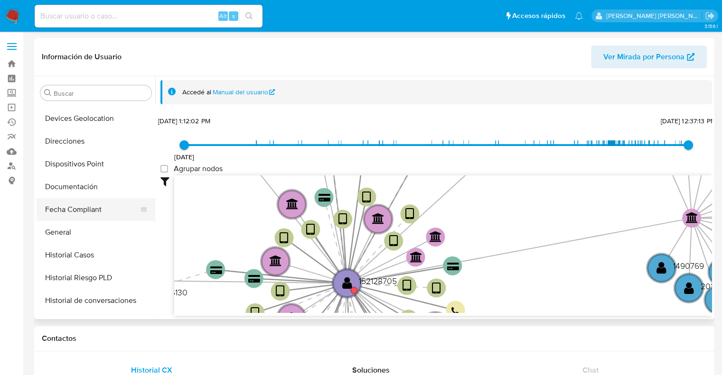
scroll to position [190, 0]
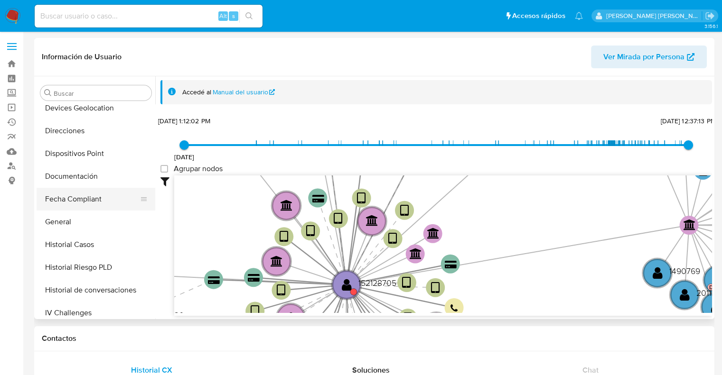
click at [76, 198] on button "Fecha Compliant" at bounding box center [92, 199] width 111 height 23
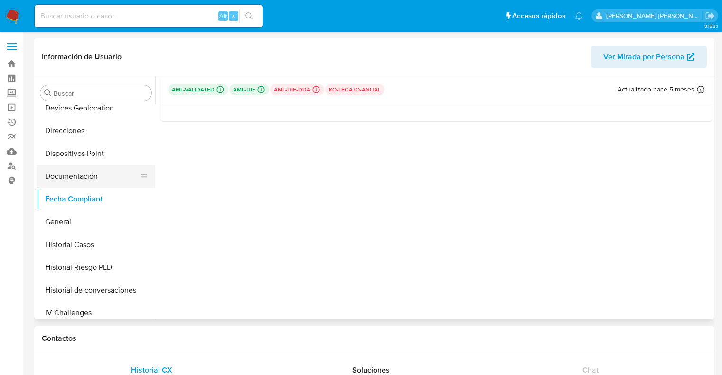
click at [79, 174] on button "Documentación" at bounding box center [92, 176] width 111 height 23
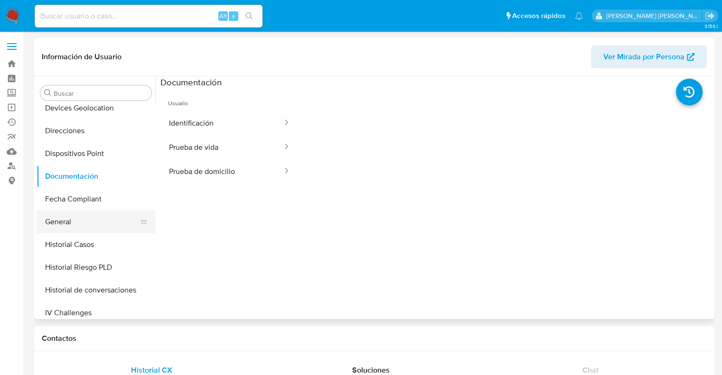
click at [67, 223] on button "General" at bounding box center [92, 222] width 111 height 23
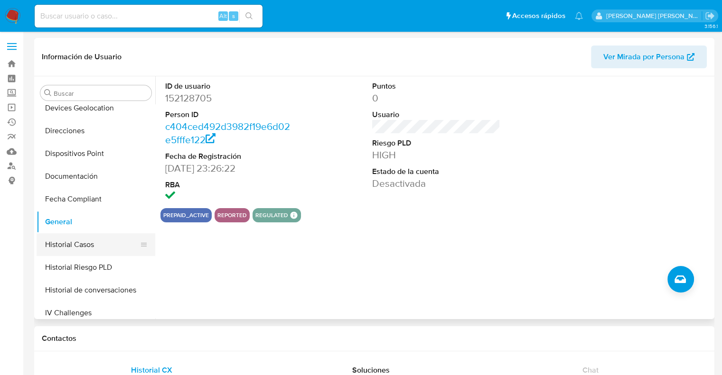
click at [73, 247] on button "Historial Casos" at bounding box center [92, 244] width 111 height 23
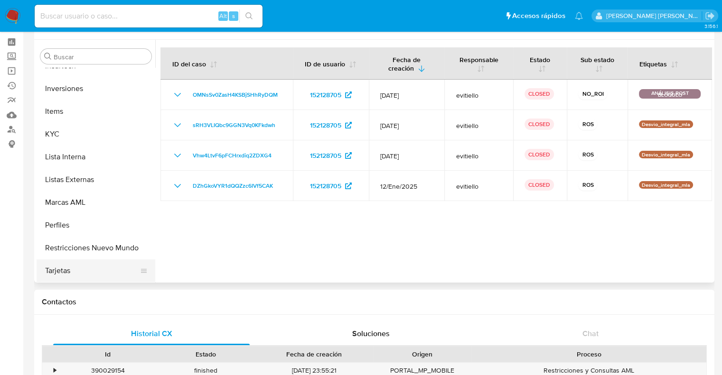
scroll to position [47, 0]
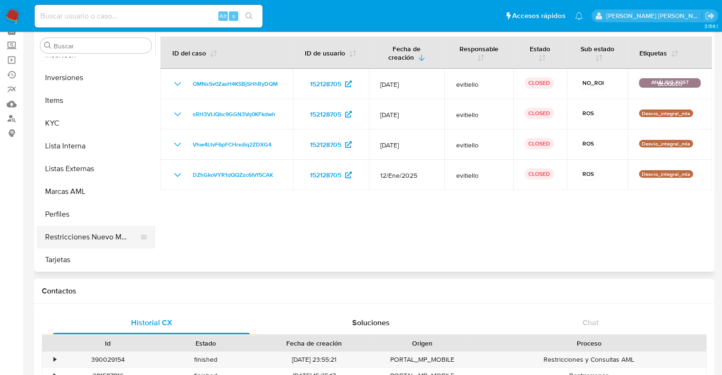
click at [97, 239] on button "Restricciones Nuevo Mundo" at bounding box center [92, 237] width 111 height 23
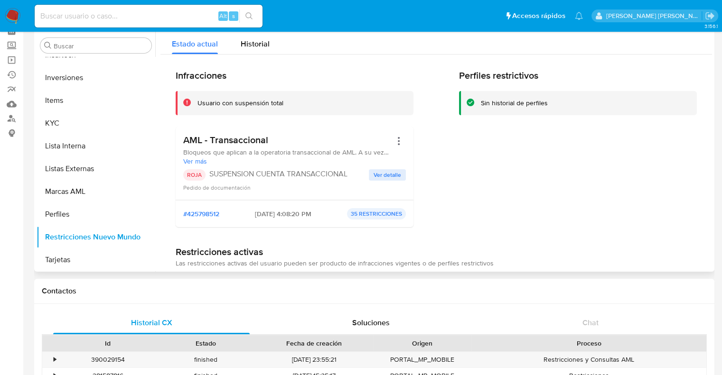
drag, startPoint x: 180, startPoint y: 142, endPoint x: 283, endPoint y: 142, distance: 102.5
click at [283, 142] on div "AML - Transaccional Bloqueos que aplican a la operatoria transaccional de AML. …" at bounding box center [295, 164] width 238 height 74
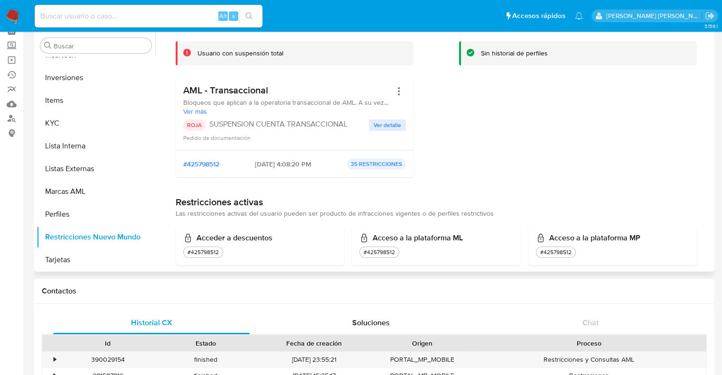
scroll to position [0, 0]
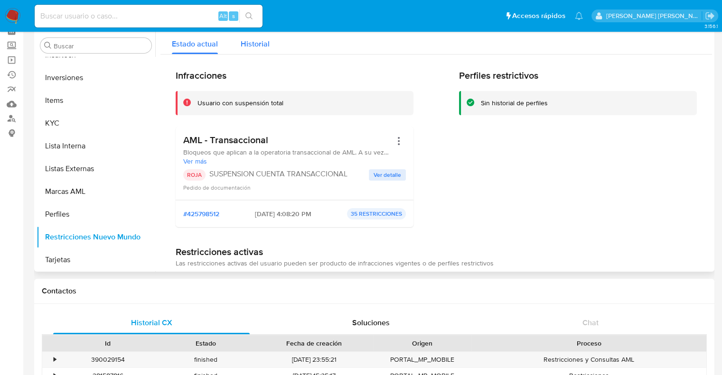
click at [256, 41] on span "Historial" at bounding box center [255, 43] width 29 height 11
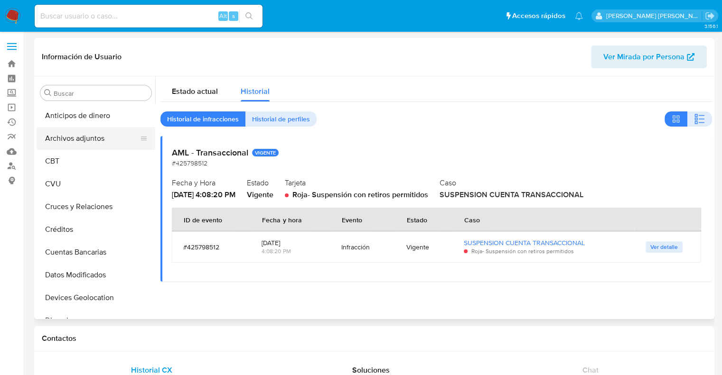
click at [73, 136] on button "Archivos adjuntos" at bounding box center [92, 138] width 111 height 23
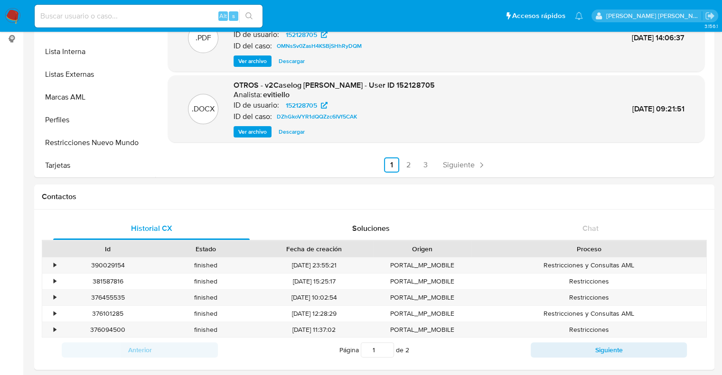
scroll to position [142, 0]
click at [79, 145] on button "Restricciones Nuevo Mundo" at bounding box center [92, 142] width 111 height 23
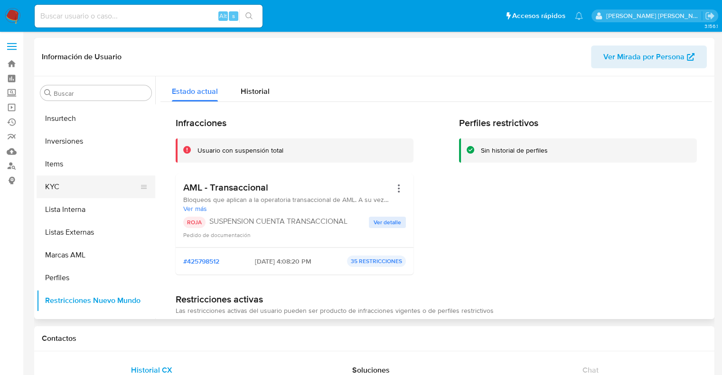
scroll to position [446, 0]
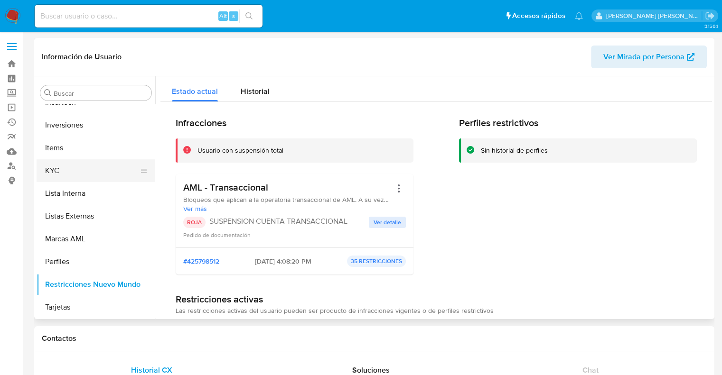
click at [49, 170] on button "KYC" at bounding box center [92, 170] width 111 height 23
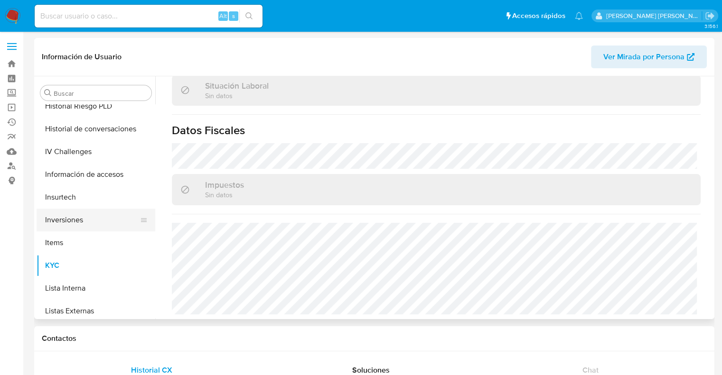
scroll to position [304, 0]
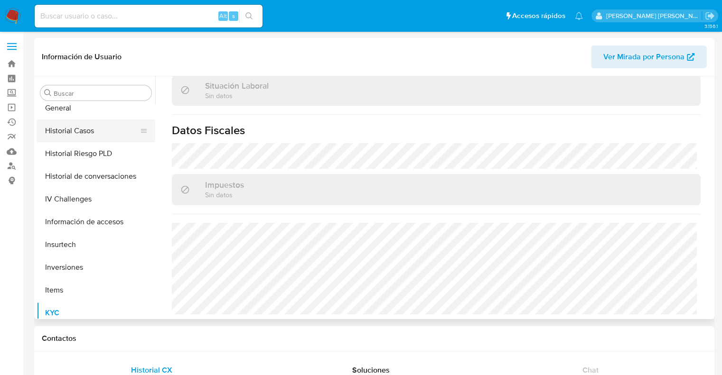
click at [80, 131] on button "Historial Casos" at bounding box center [92, 131] width 111 height 23
